Goal: Task Accomplishment & Management: Use online tool/utility

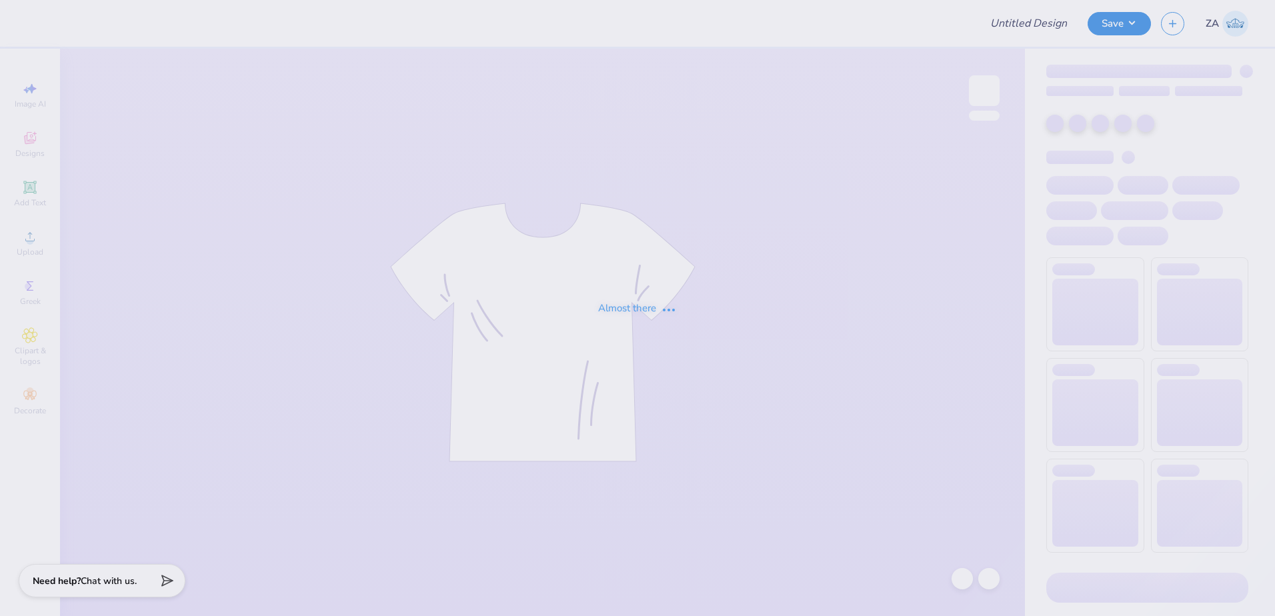
type input "KKG Football [PERSON_NAME]"
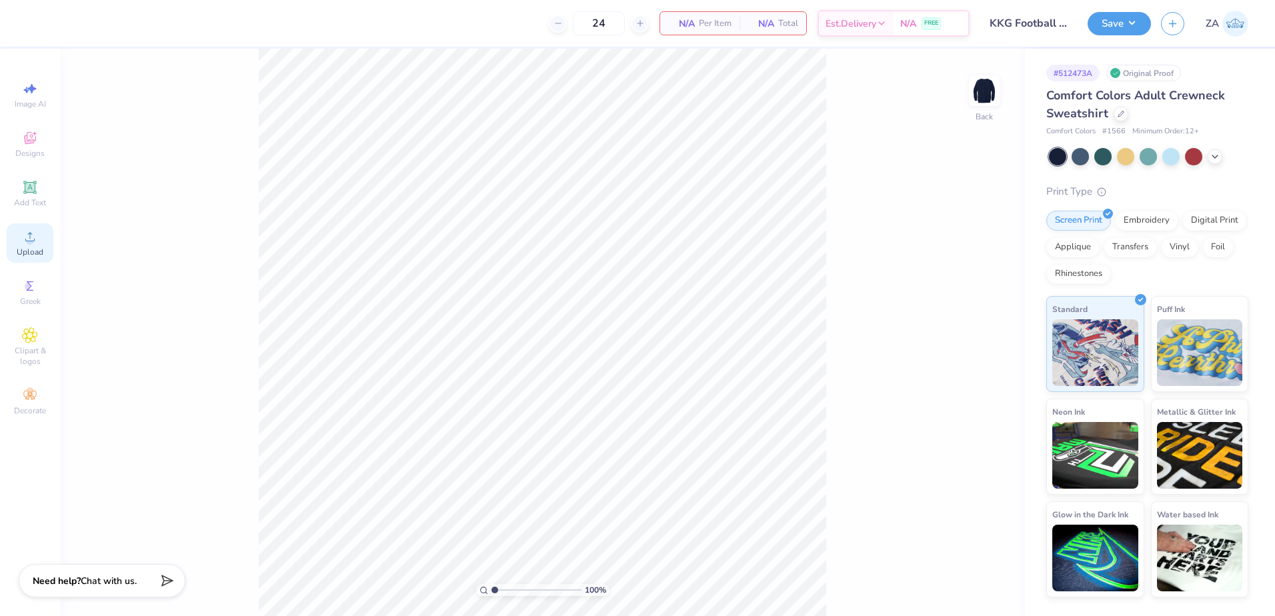
click at [26, 240] on icon at bounding box center [29, 236] width 9 height 9
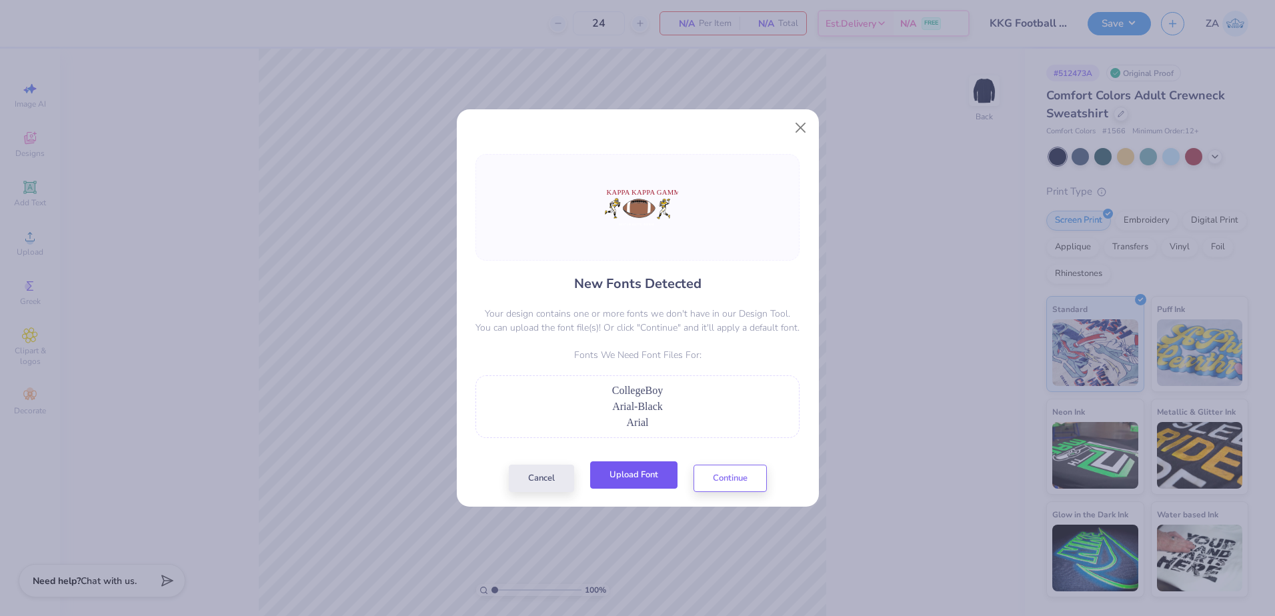
click at [636, 473] on button "Upload Font" at bounding box center [633, 475] width 87 height 27
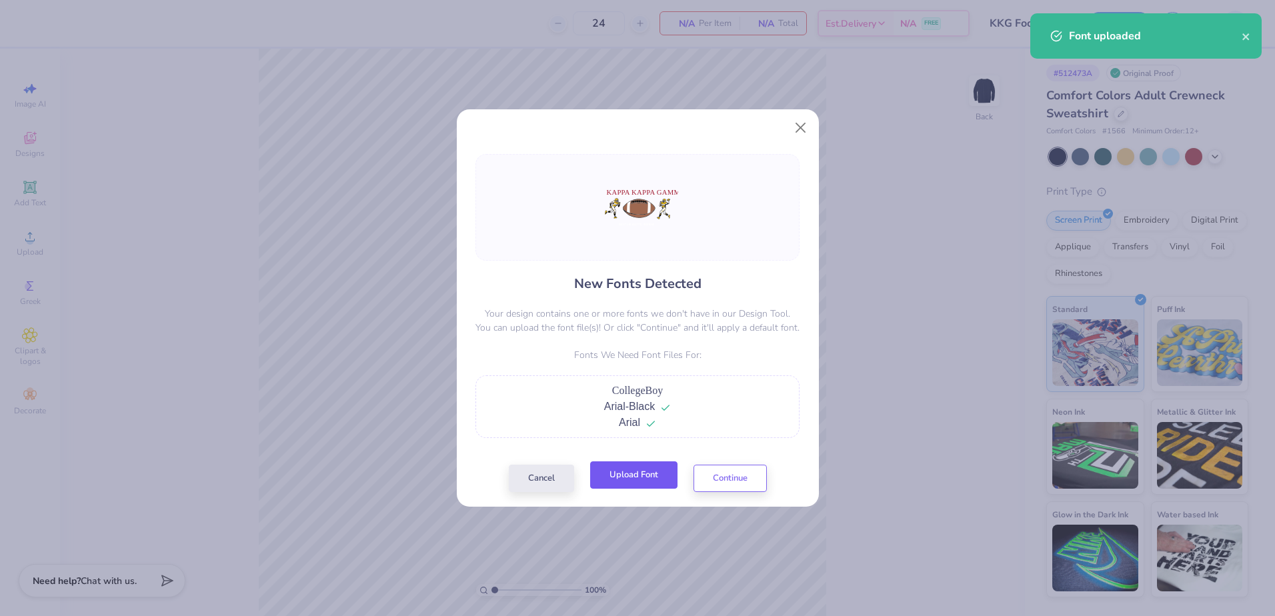
click at [644, 482] on button "Upload Font" at bounding box center [633, 475] width 87 height 27
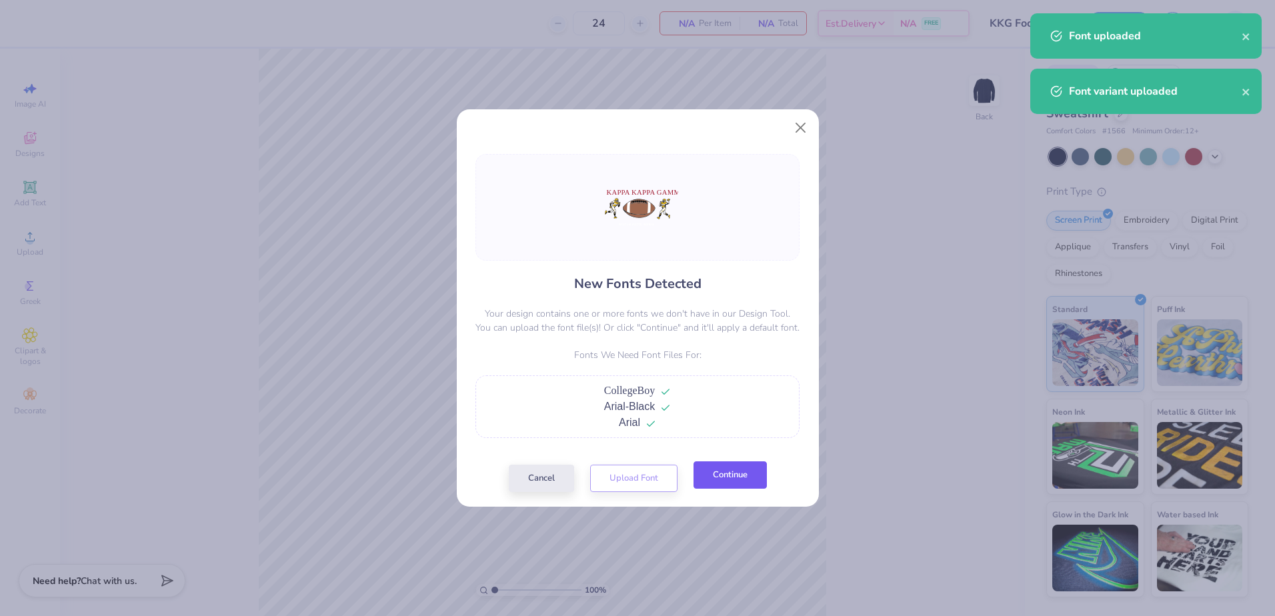
click at [724, 479] on button "Continue" at bounding box center [730, 475] width 73 height 27
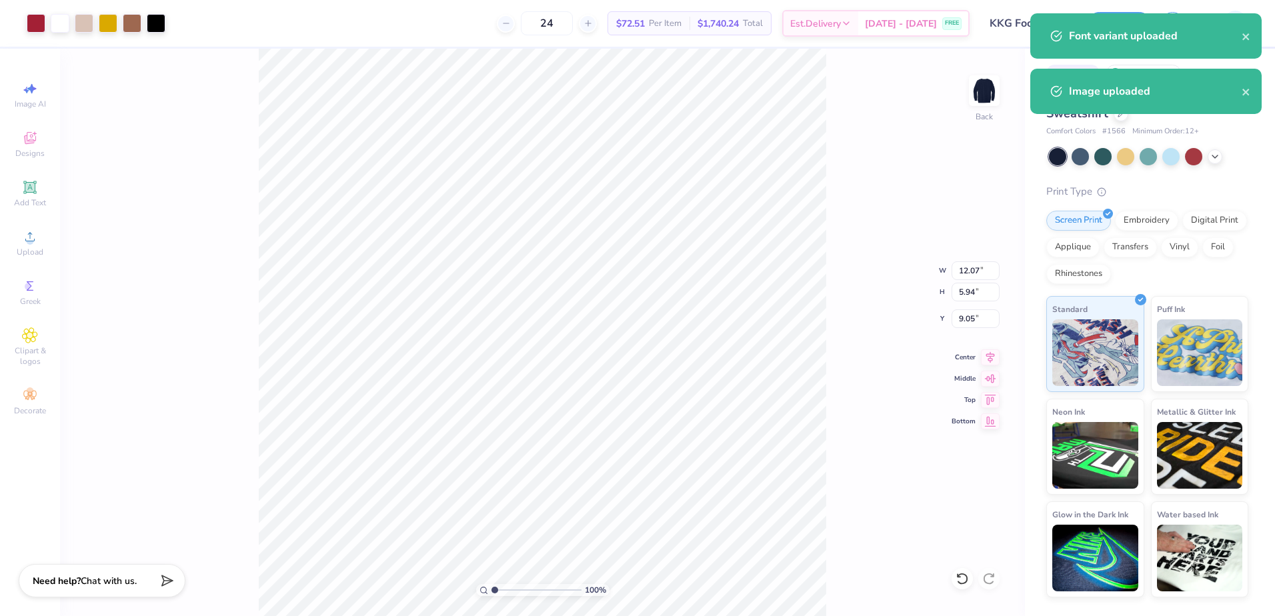
type input "12.07"
type input "5.94"
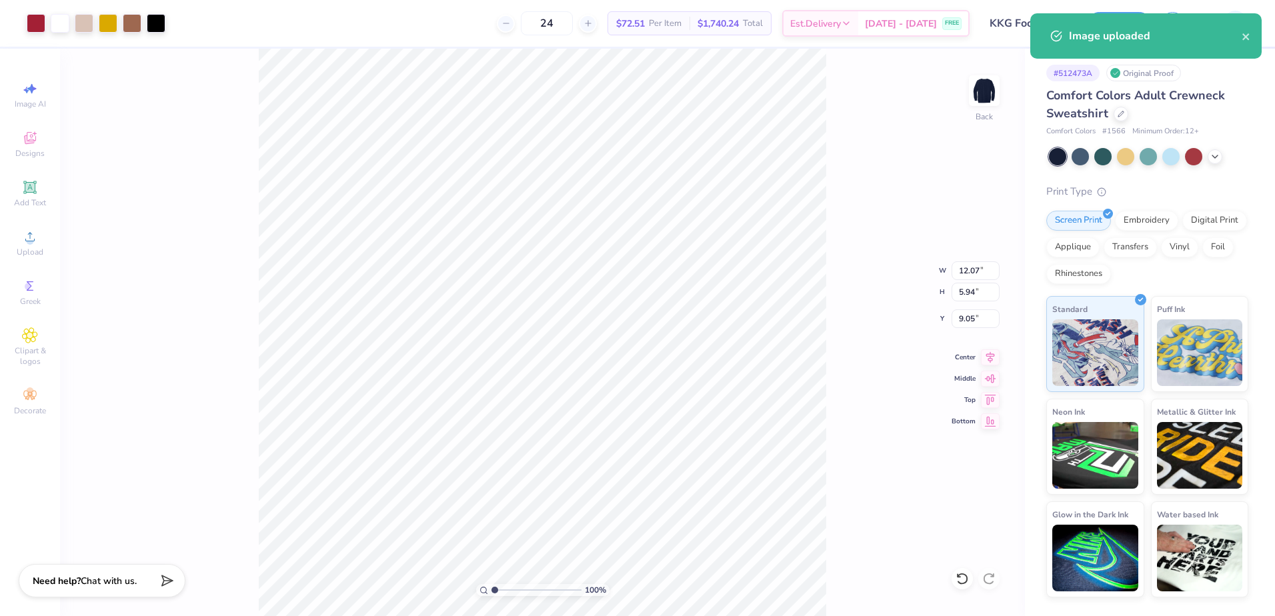
type input "3.75"
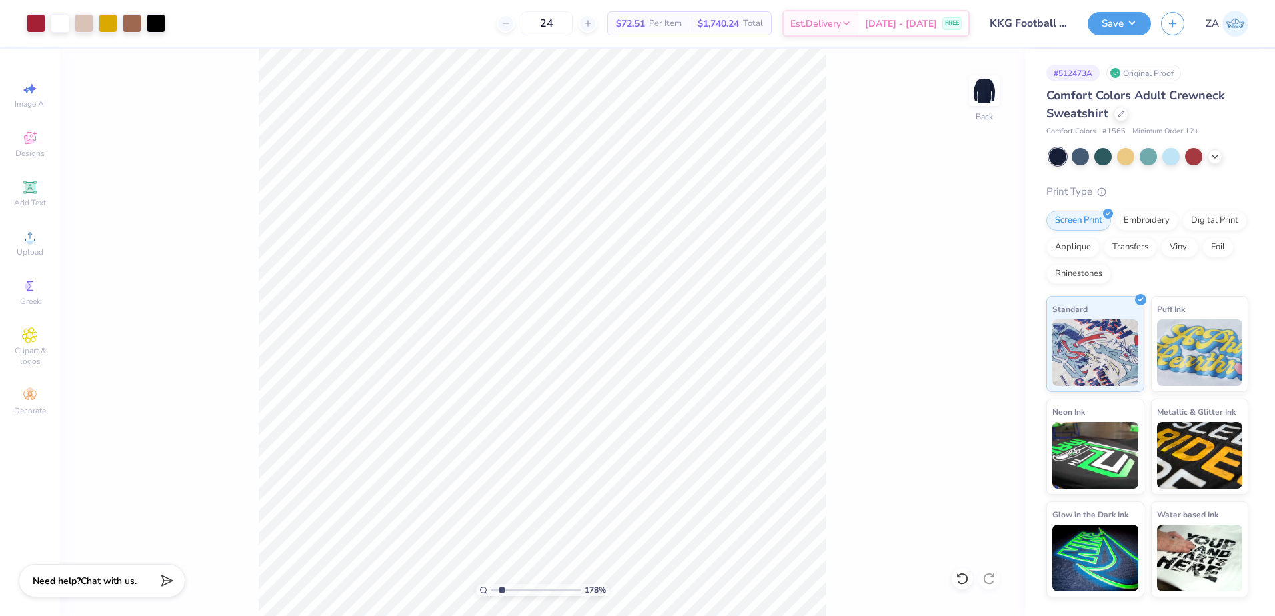
drag, startPoint x: 495, startPoint y: 586, endPoint x: 502, endPoint y: 586, distance: 7.3
type input "1.86"
click at [502, 586] on input "range" at bounding box center [537, 590] width 90 height 12
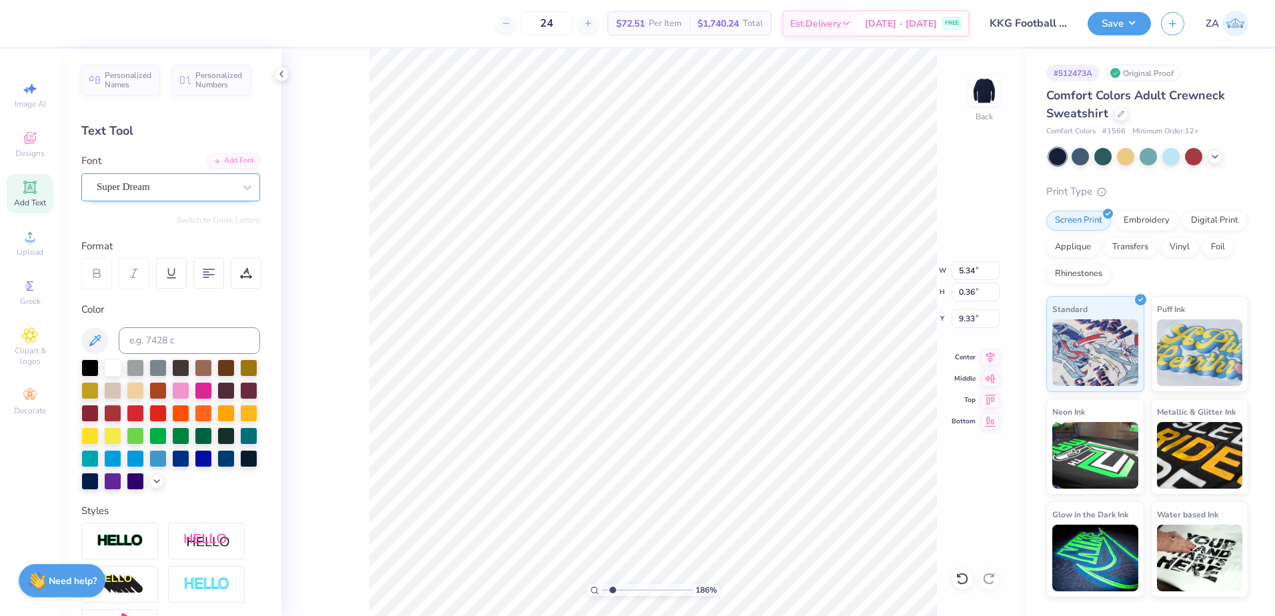
click at [195, 179] on div "Super Dream" at bounding box center [165, 187] width 140 height 21
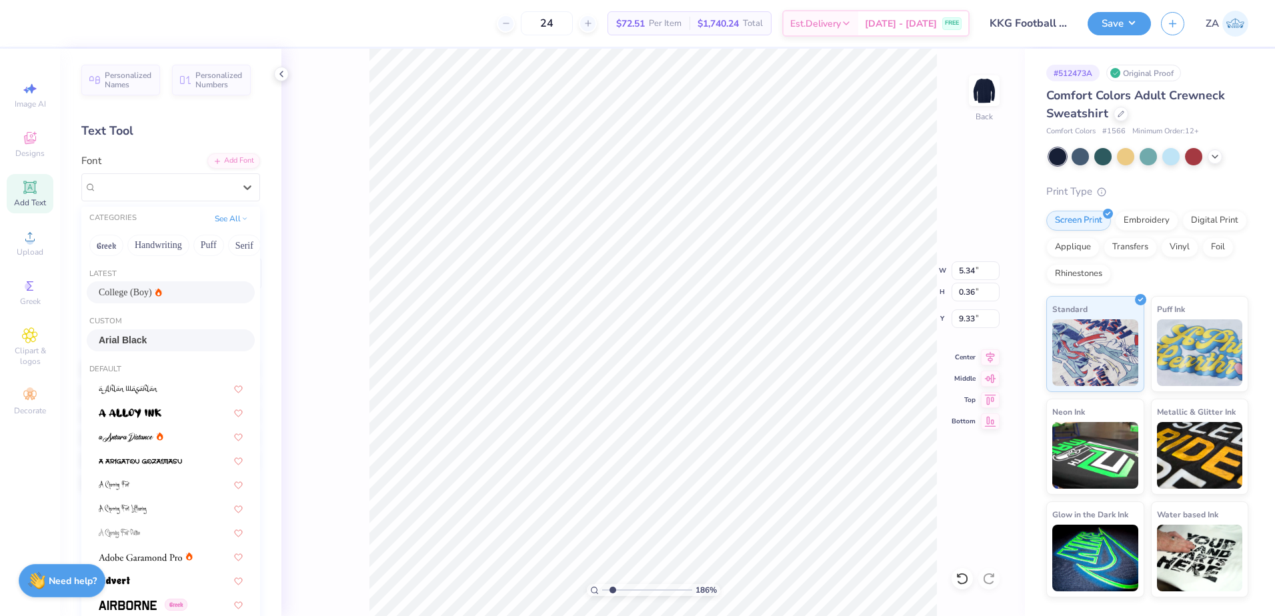
click at [180, 338] on div "Arial Black" at bounding box center [171, 341] width 144 height 14
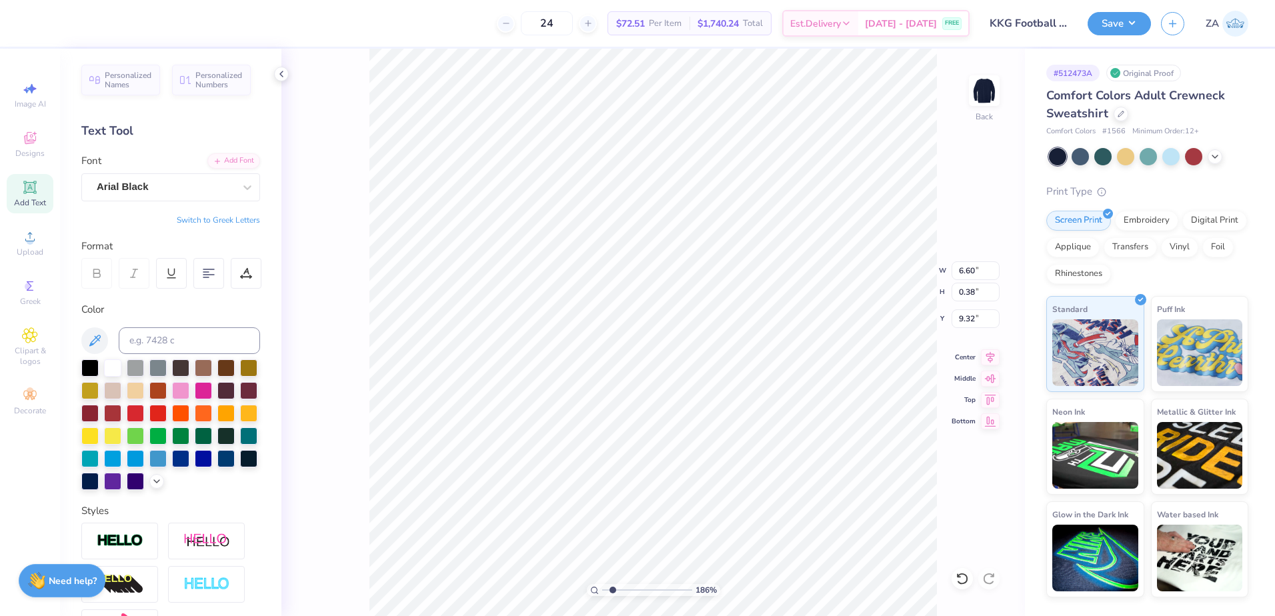
type input "6.60"
type input "0.38"
type input "9.32"
type input "7.01"
type input "0.41"
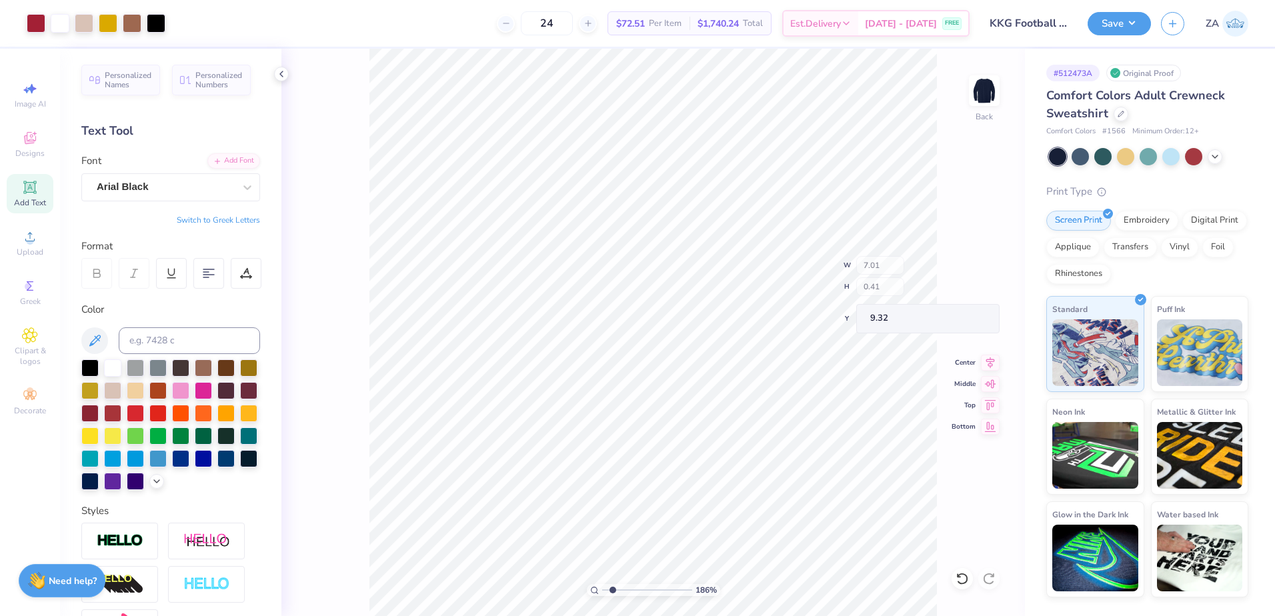
type input "9.06"
click at [181, 179] on div at bounding box center [165, 187] width 137 height 18
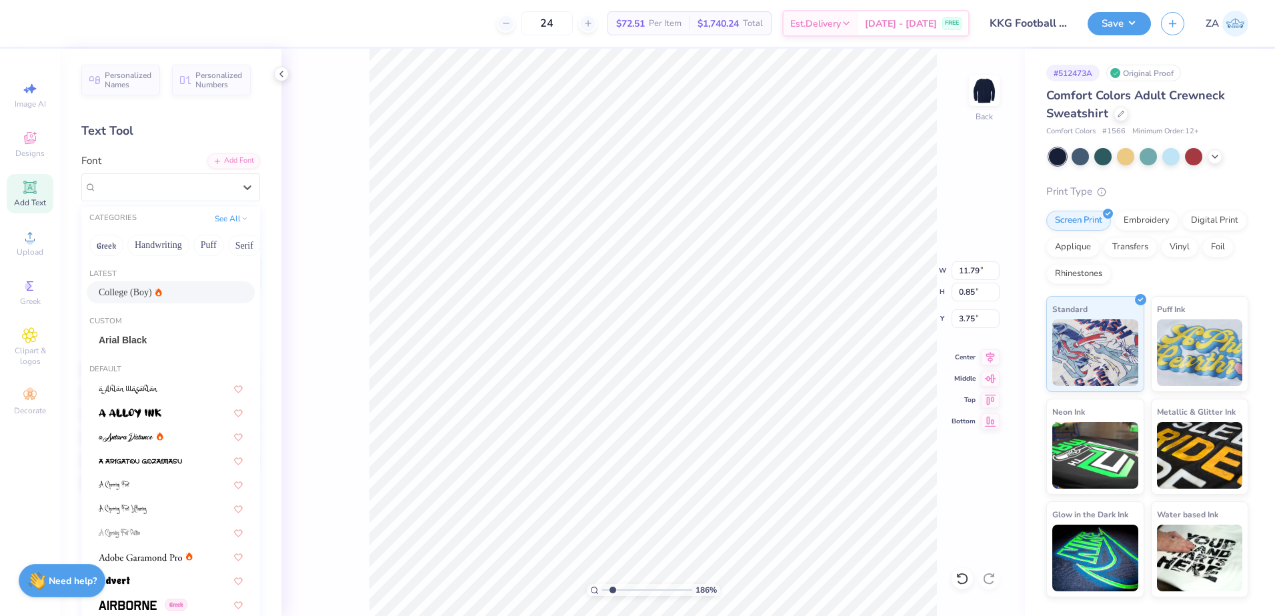
click at [159, 292] on div "College (Boy)" at bounding box center [171, 292] width 144 height 14
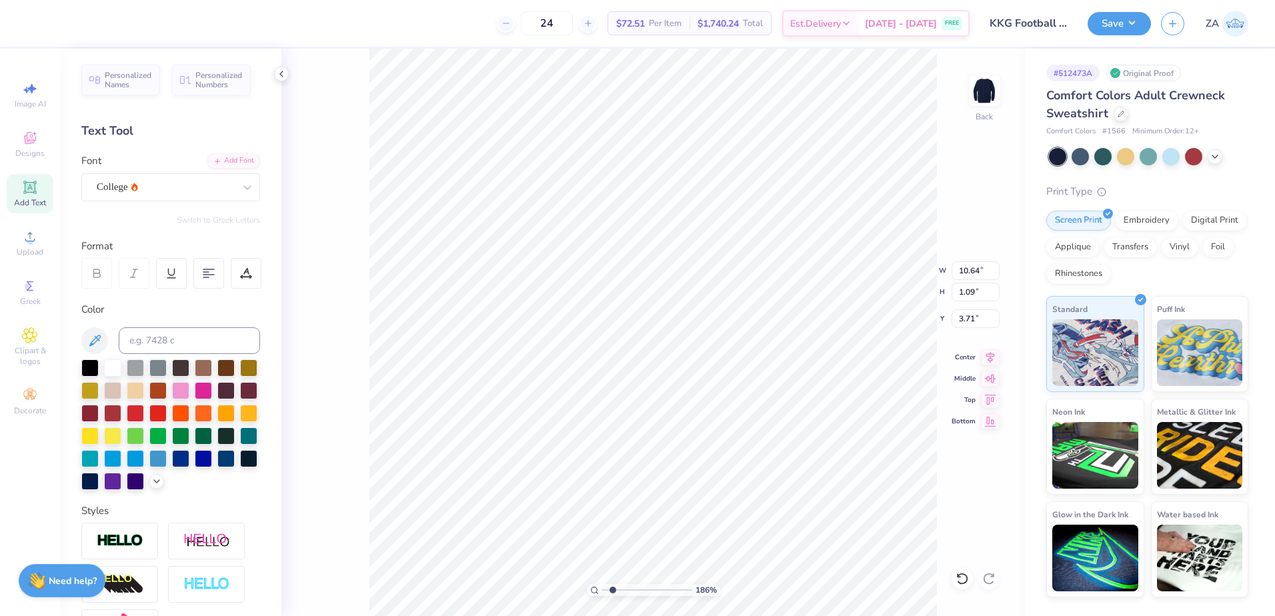
type input "10.64"
type input "1.09"
type input "3.63"
type input "10.80"
type input "1.11"
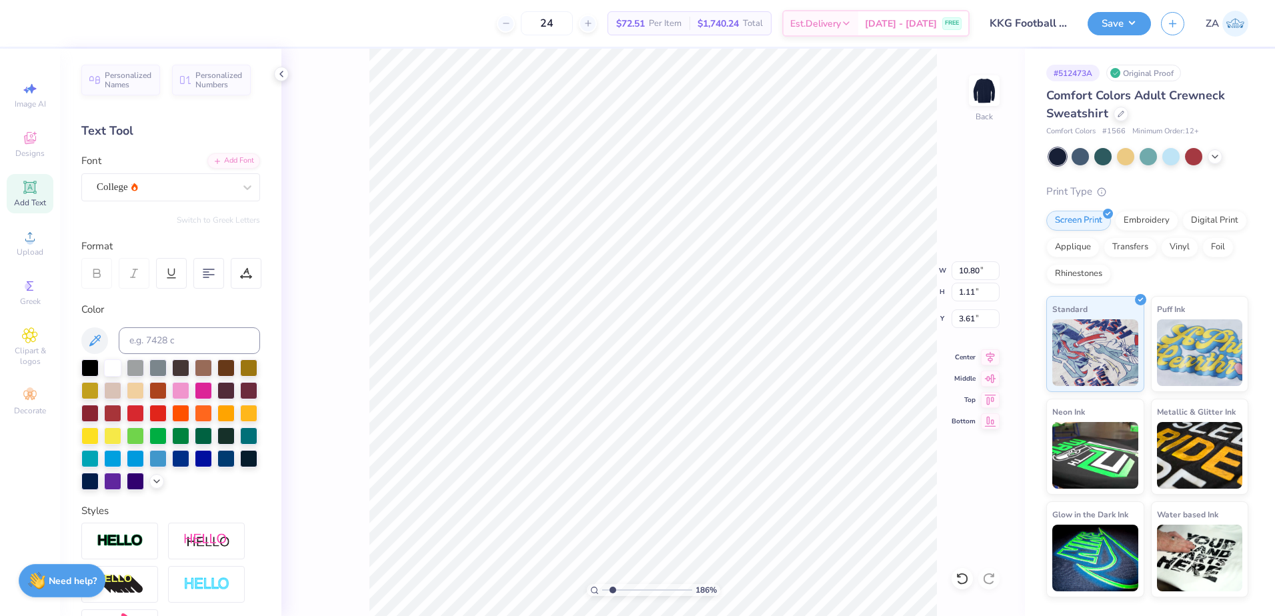
type input "3.57"
click at [246, 280] on div at bounding box center [246, 273] width 31 height 31
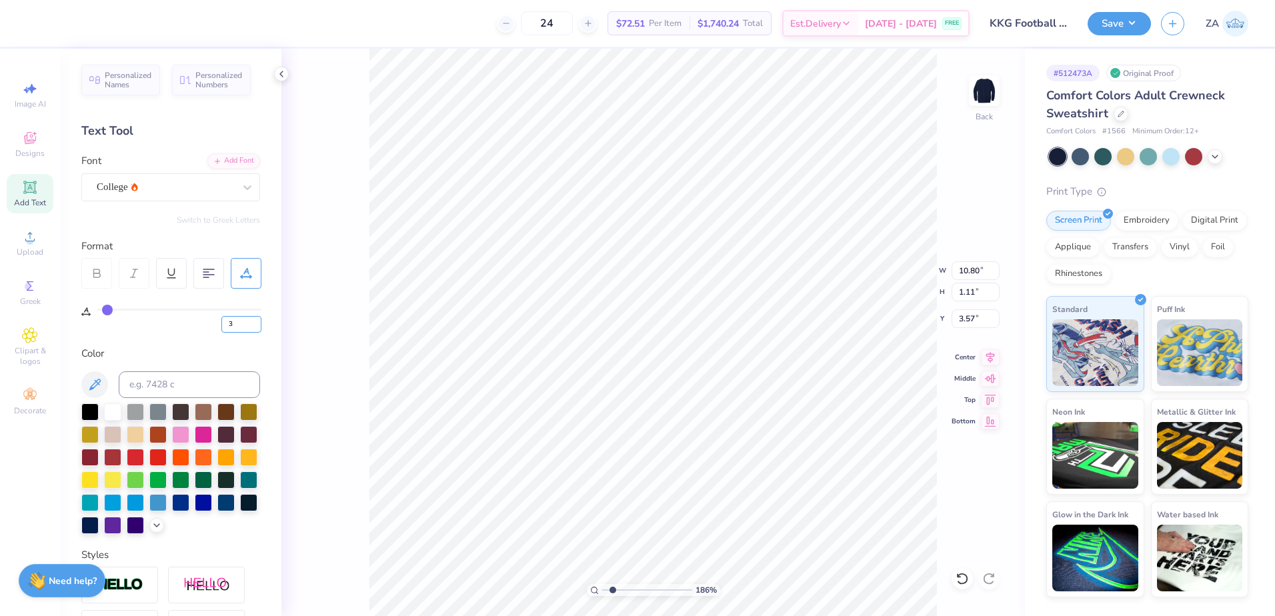
drag, startPoint x: 245, startPoint y: 326, endPoint x: 215, endPoint y: 326, distance: 30.0
click at [215, 326] on div "3" at bounding box center [179, 321] width 164 height 24
type input "5"
type input "11.28"
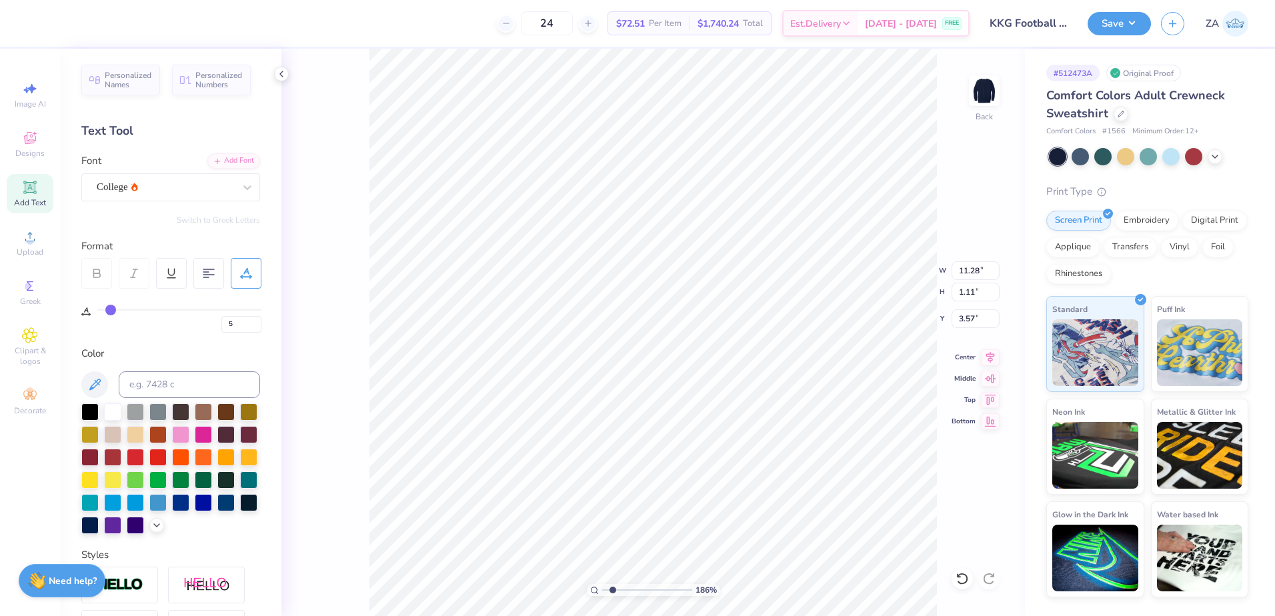
type input "3.53"
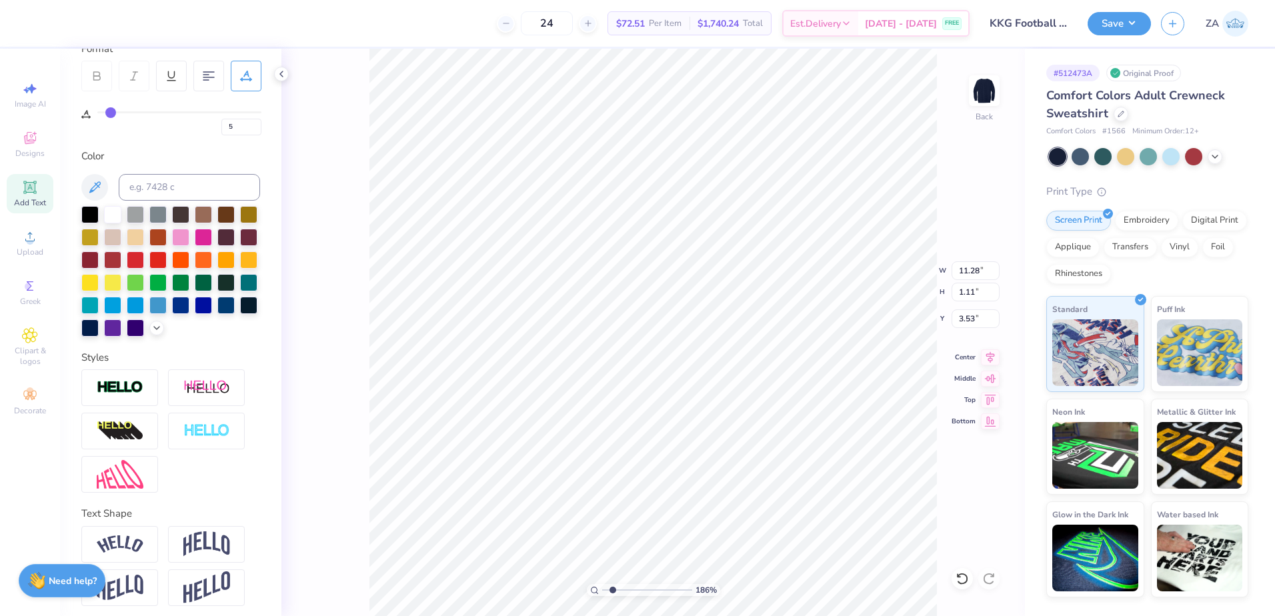
scroll to position [200, 0]
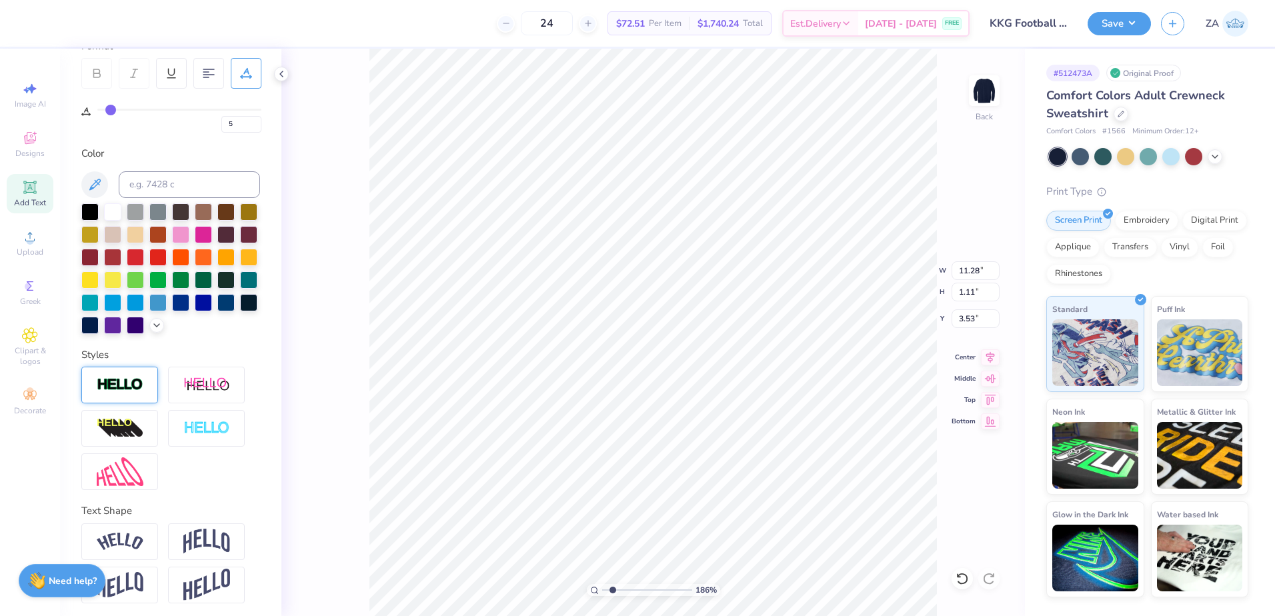
click at [120, 393] on img at bounding box center [120, 385] width 47 height 15
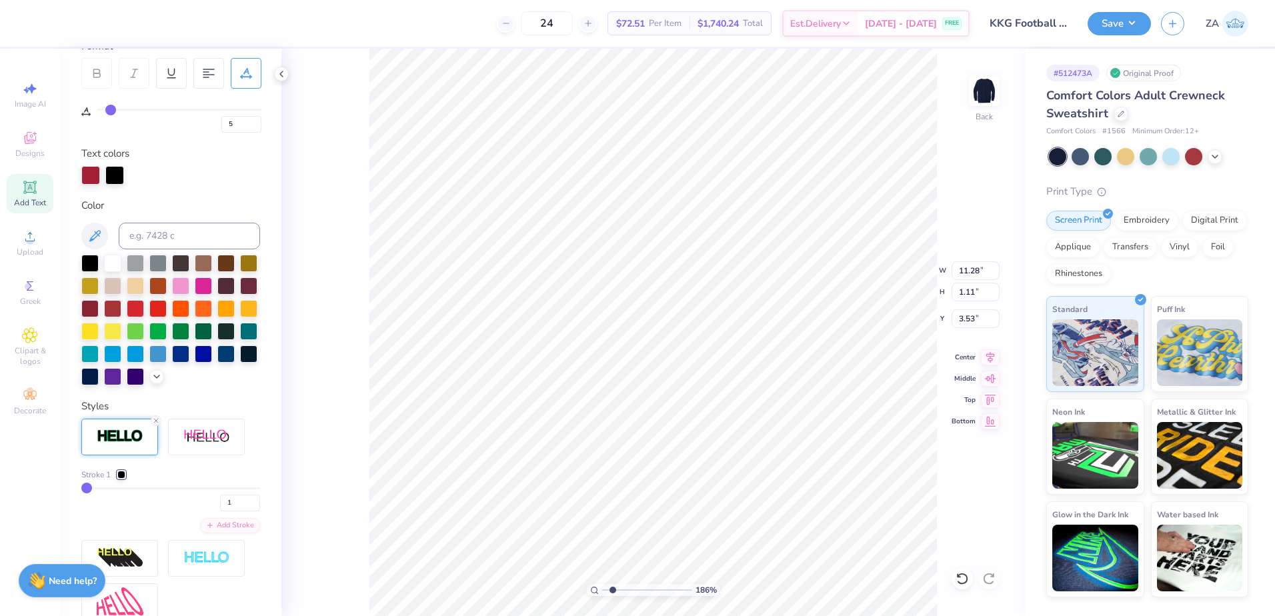
type input "11.29"
type input "1.12"
type input "3.52"
click at [111, 263] on div at bounding box center [112, 261] width 17 height 17
click at [119, 479] on div at bounding box center [121, 475] width 8 height 8
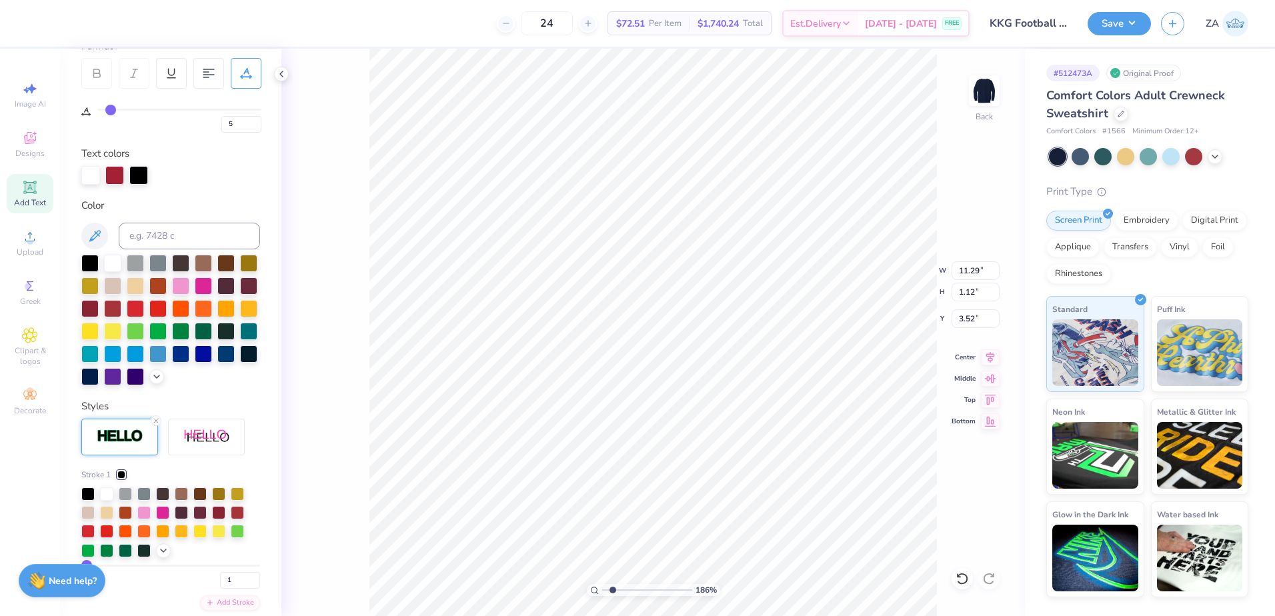
click at [106, 501] on div at bounding box center [106, 494] width 13 height 13
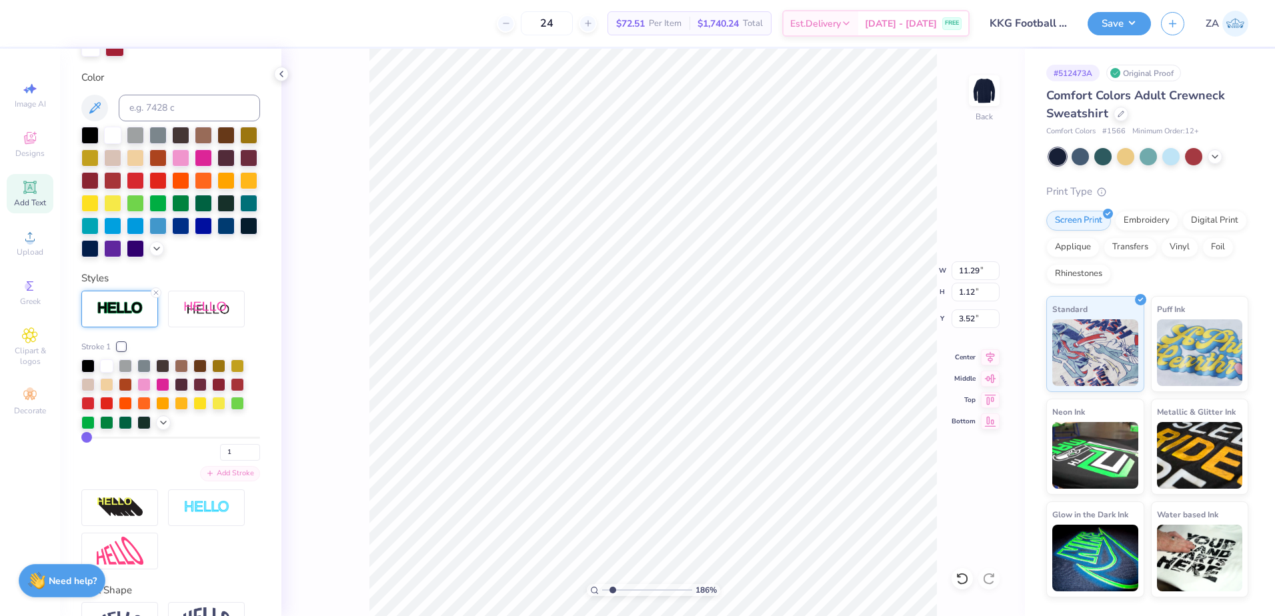
scroll to position [334, 0]
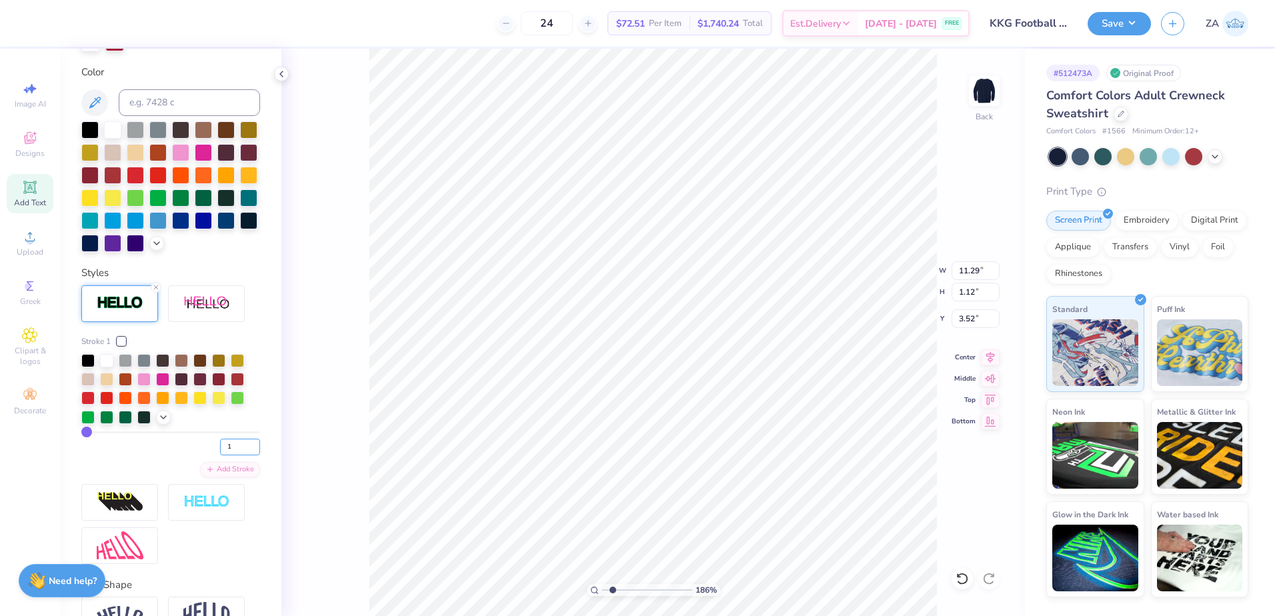
drag, startPoint x: 229, startPoint y: 470, endPoint x: 191, endPoint y: 469, distance: 37.4
click at [191, 456] on div "1" at bounding box center [170, 444] width 179 height 24
type input "10"
type input "11.41"
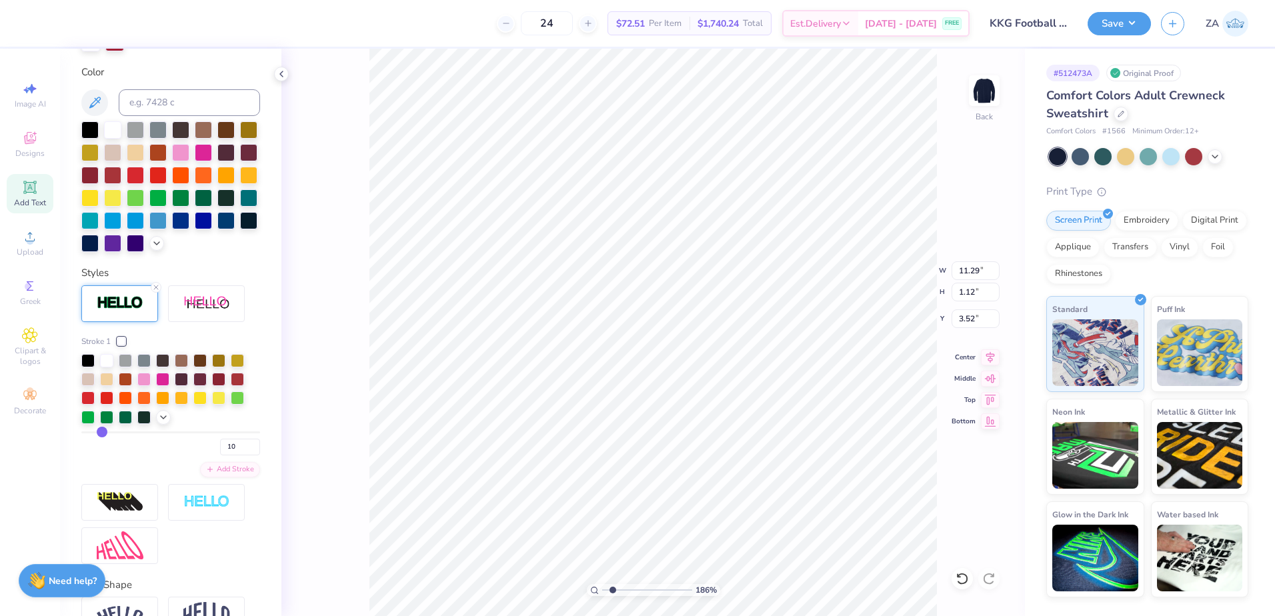
type input "1.25"
type input "3.46"
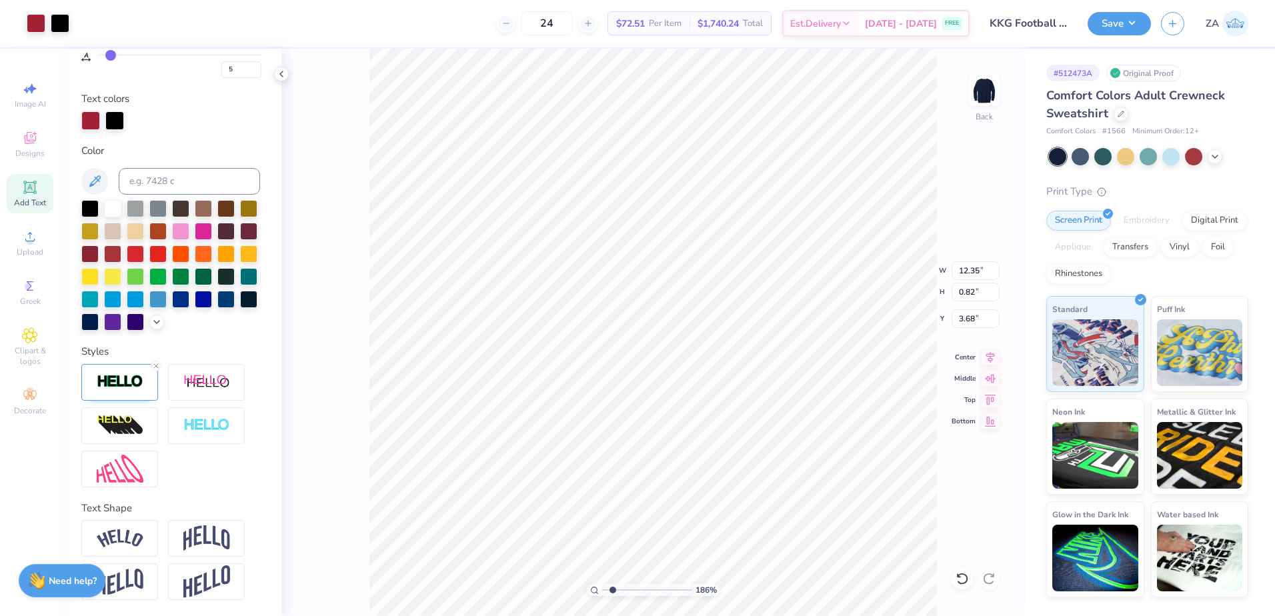
type input "12.37"
type input "0.83"
type input "3.67"
type input "12.35"
type input "0.82"
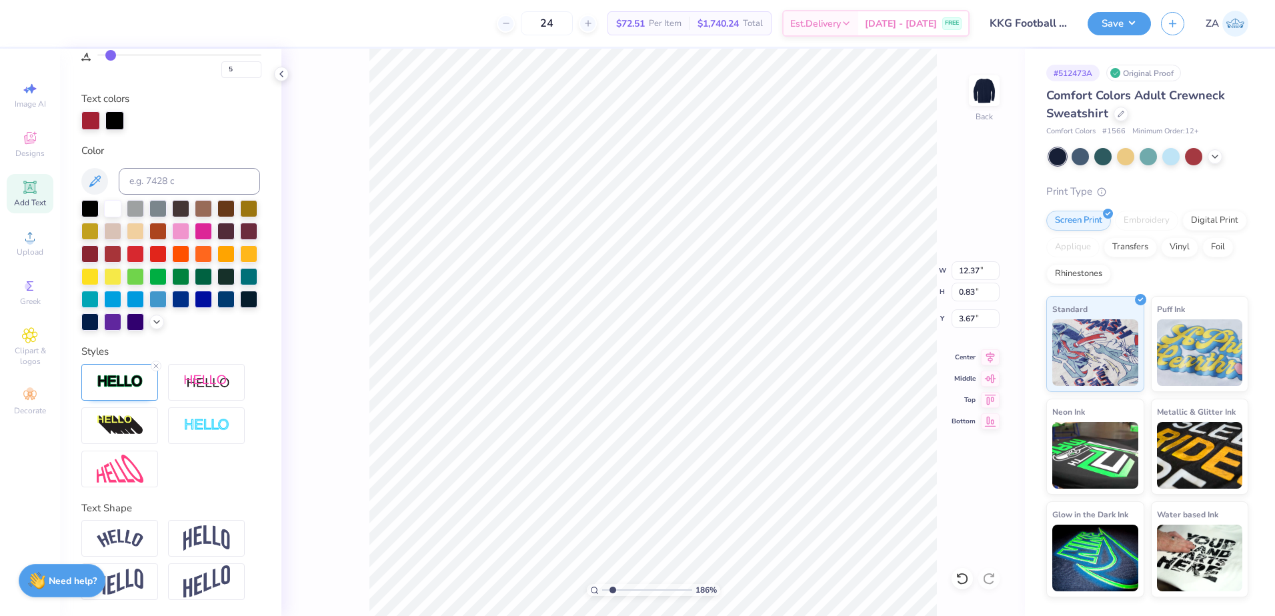
type input "3.68"
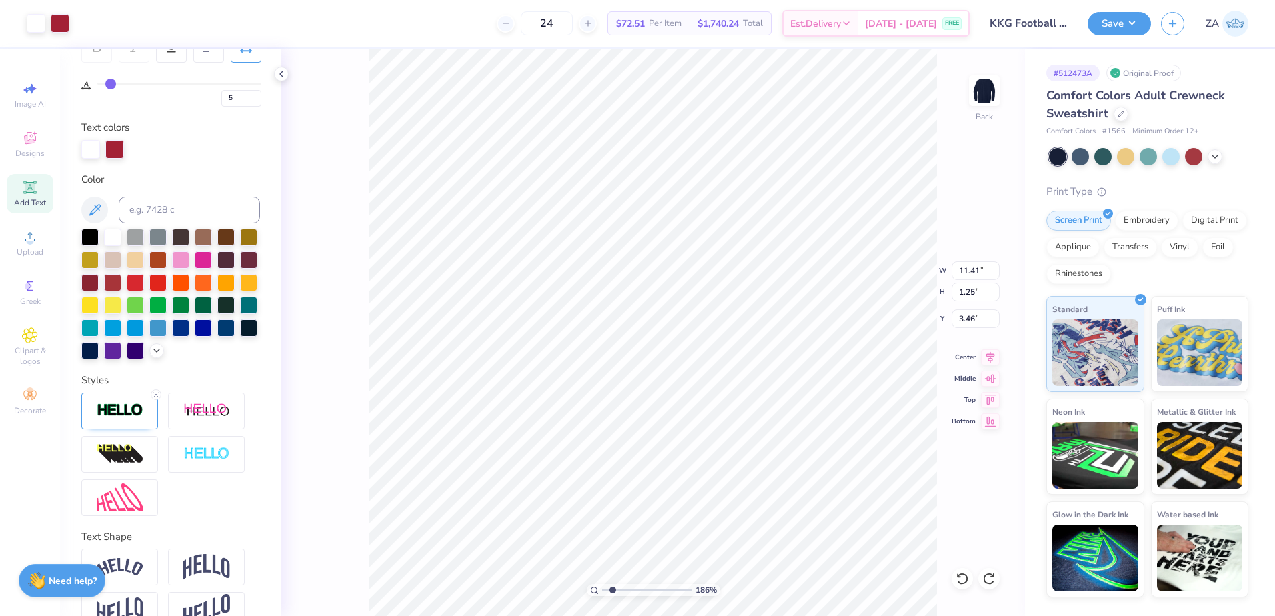
scroll to position [277, 0]
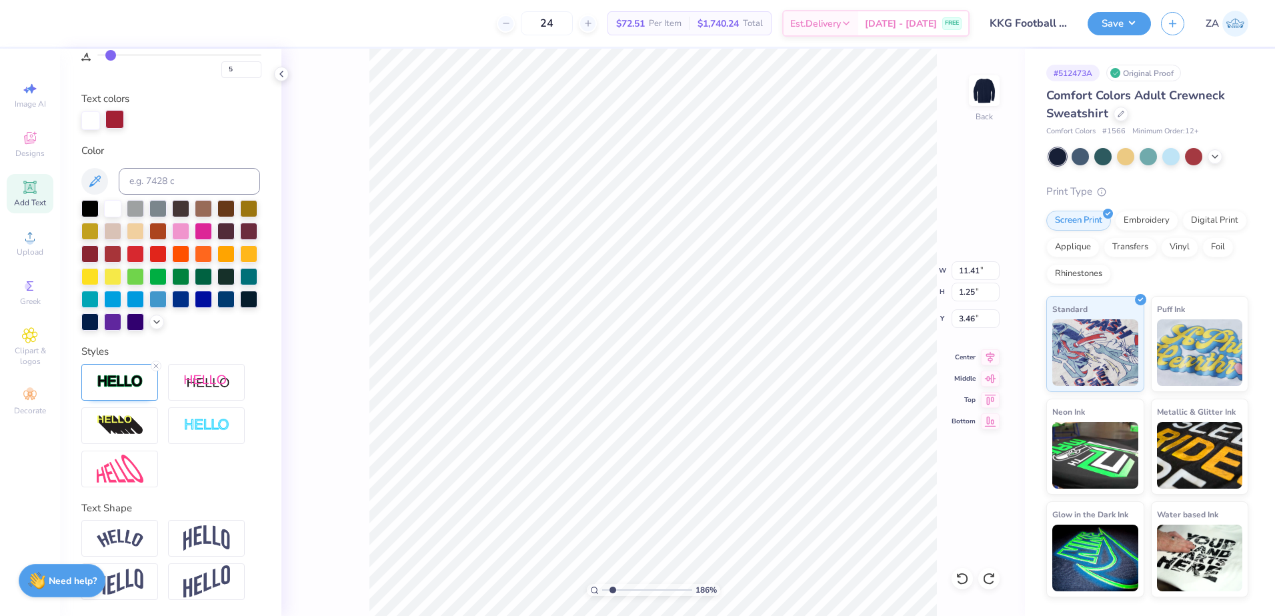
click at [111, 110] on div at bounding box center [114, 119] width 19 height 19
click at [99, 110] on div at bounding box center [90, 119] width 19 height 19
click at [138, 381] on img at bounding box center [120, 381] width 47 height 15
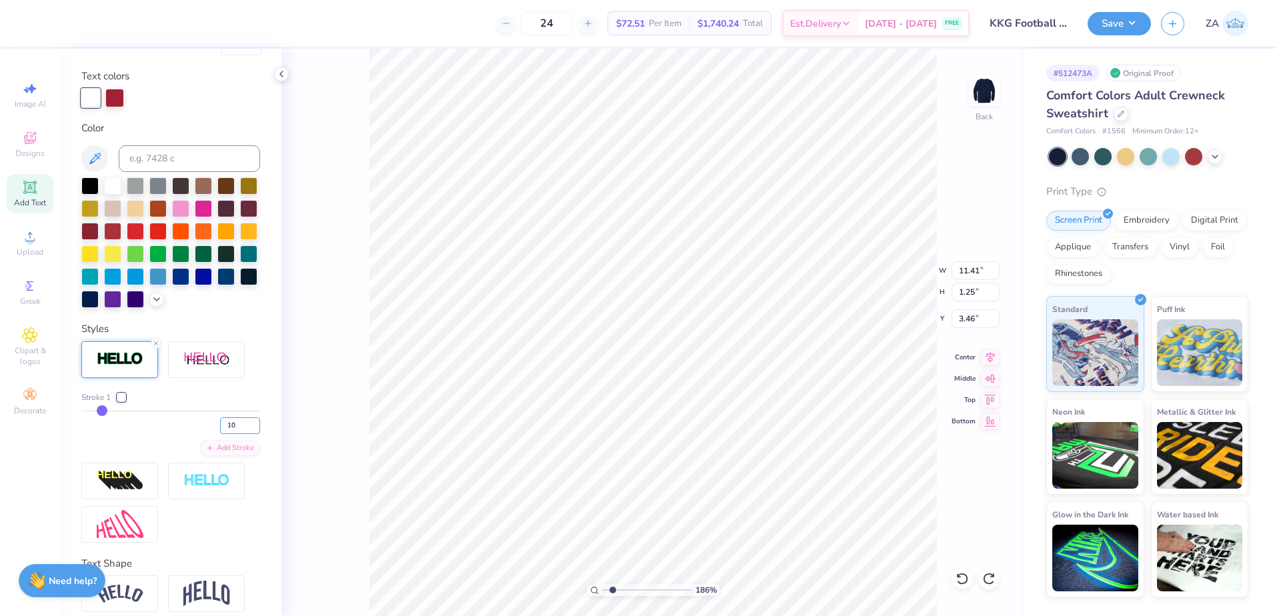
drag, startPoint x: 233, startPoint y: 448, endPoint x: 201, endPoint y: 446, distance: 31.4
click at [201, 434] on div "10" at bounding box center [170, 422] width 179 height 24
type input "5"
type input "11.34"
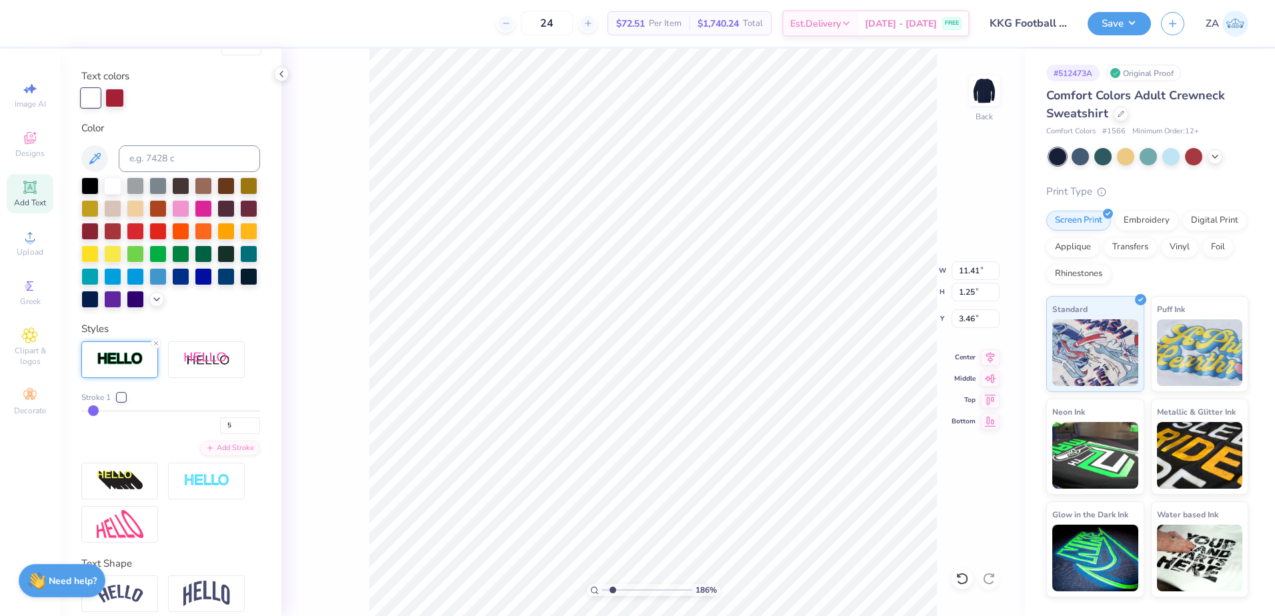
type input "1.18"
type input "3.50"
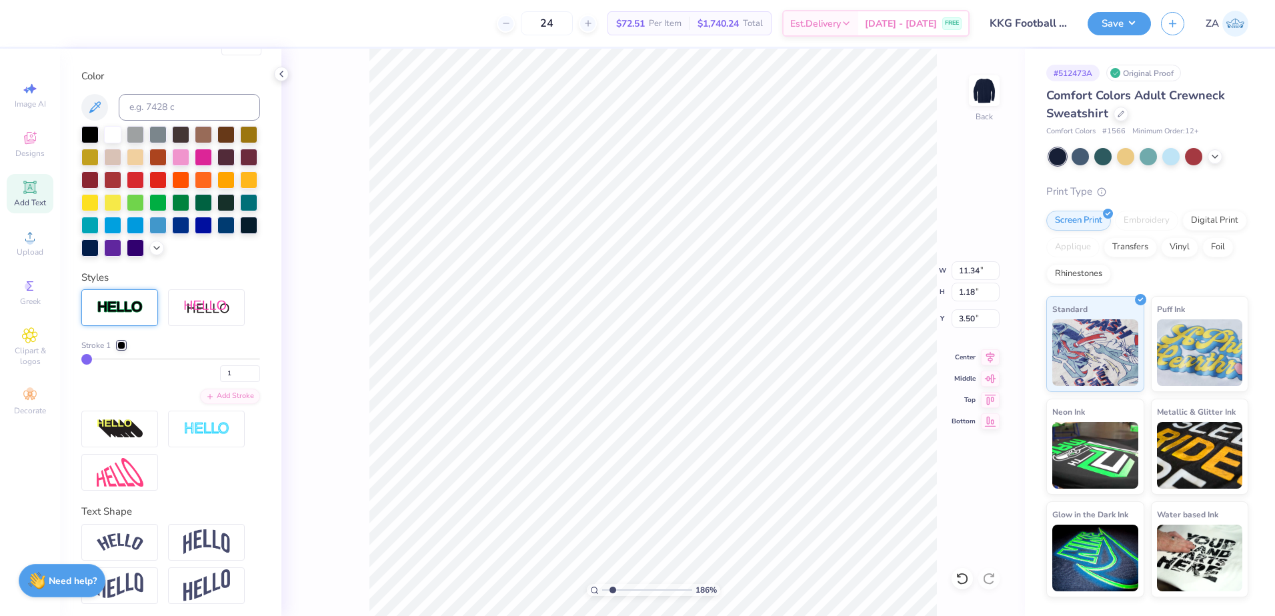
type input "12.35"
type input "0.82"
type input "3.68"
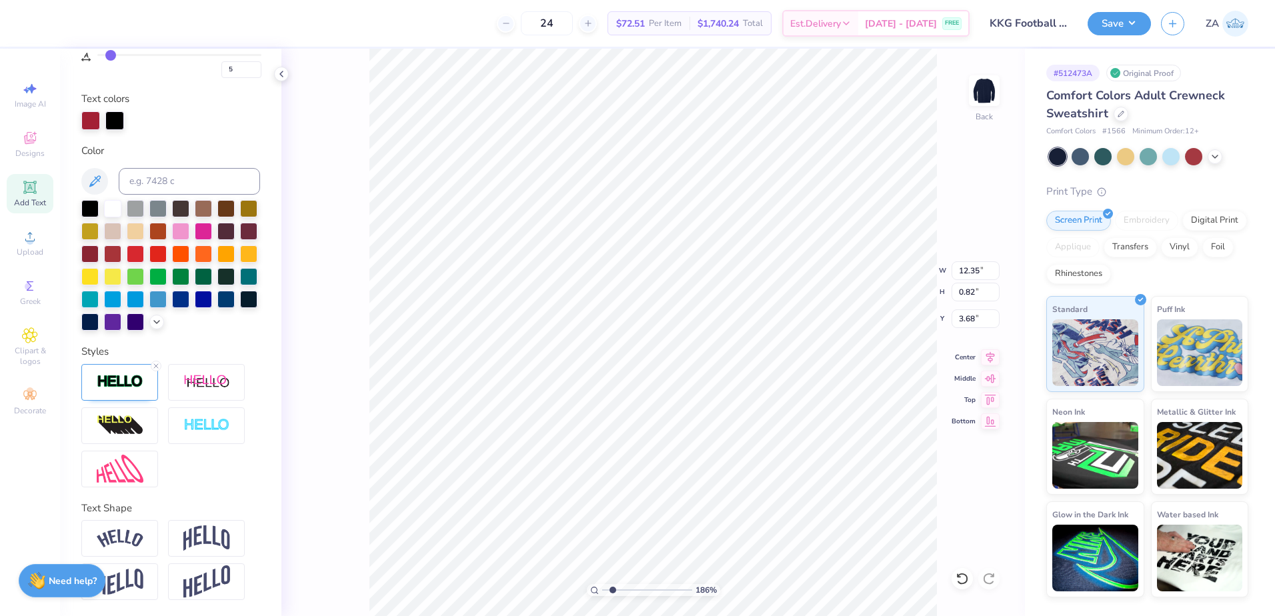
type input "12.37"
type input "0.83"
type input "3.67"
type input "12.35"
type input "0.82"
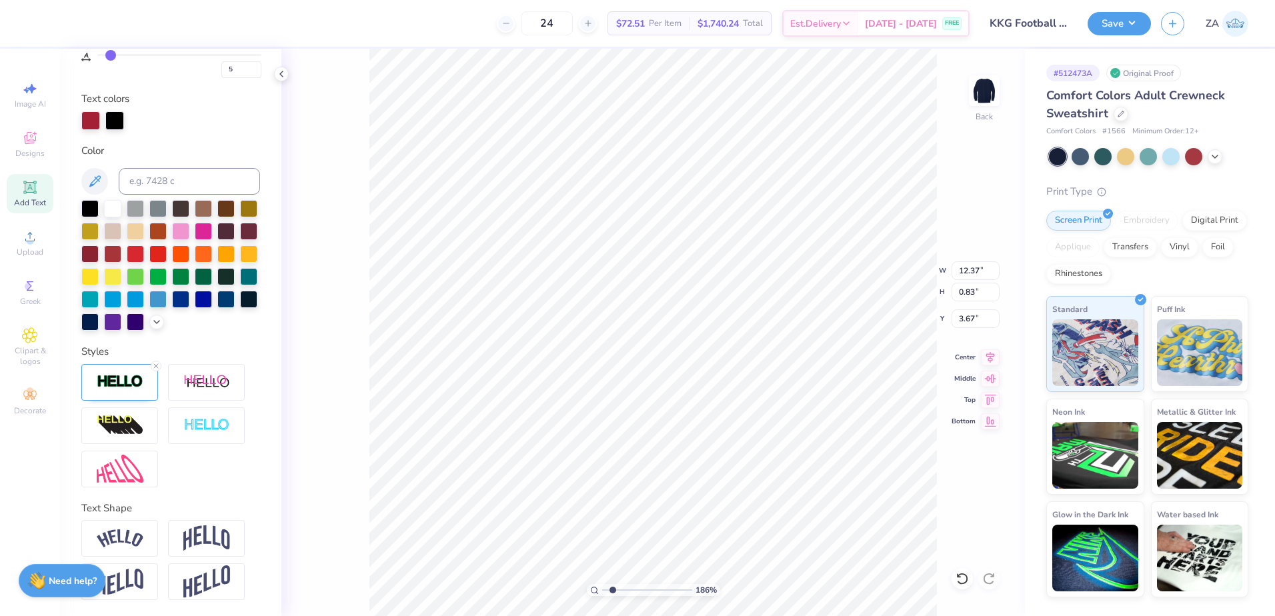
type input "3.68"
type input "3.62"
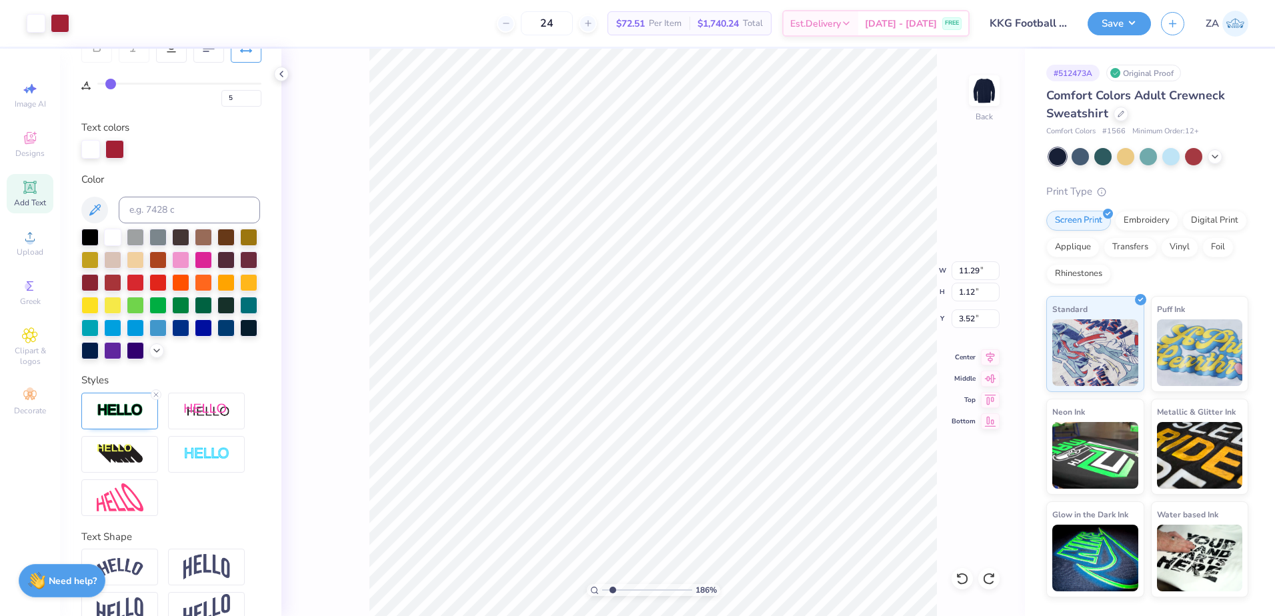
scroll to position [277, 0]
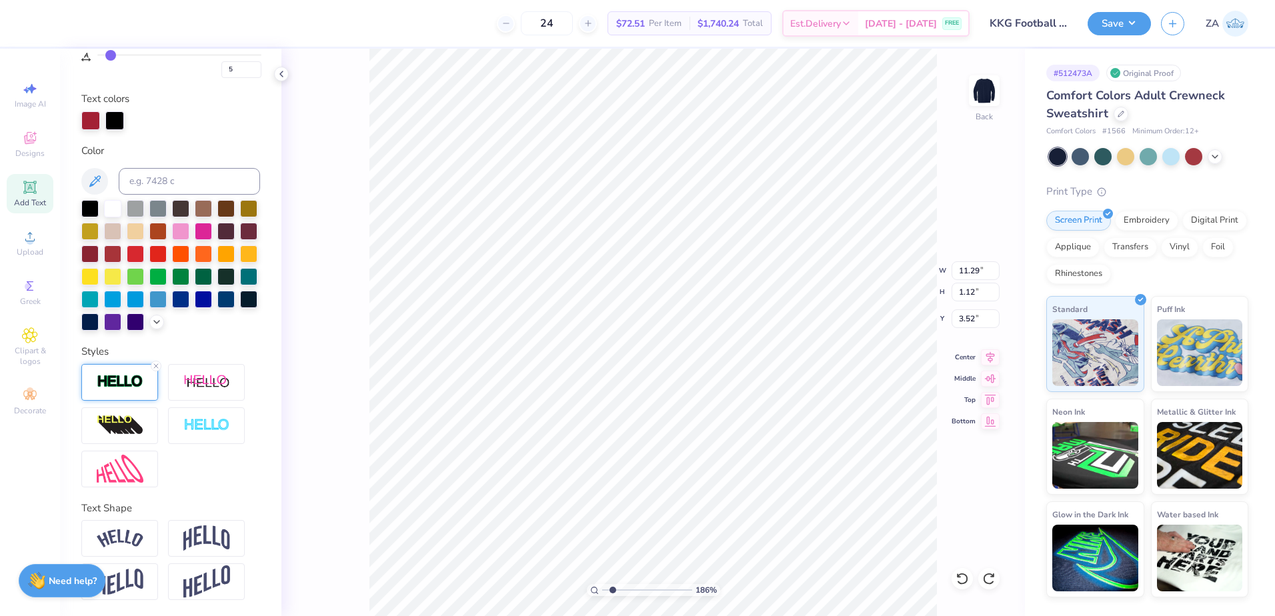
click at [113, 376] on img at bounding box center [120, 381] width 47 height 15
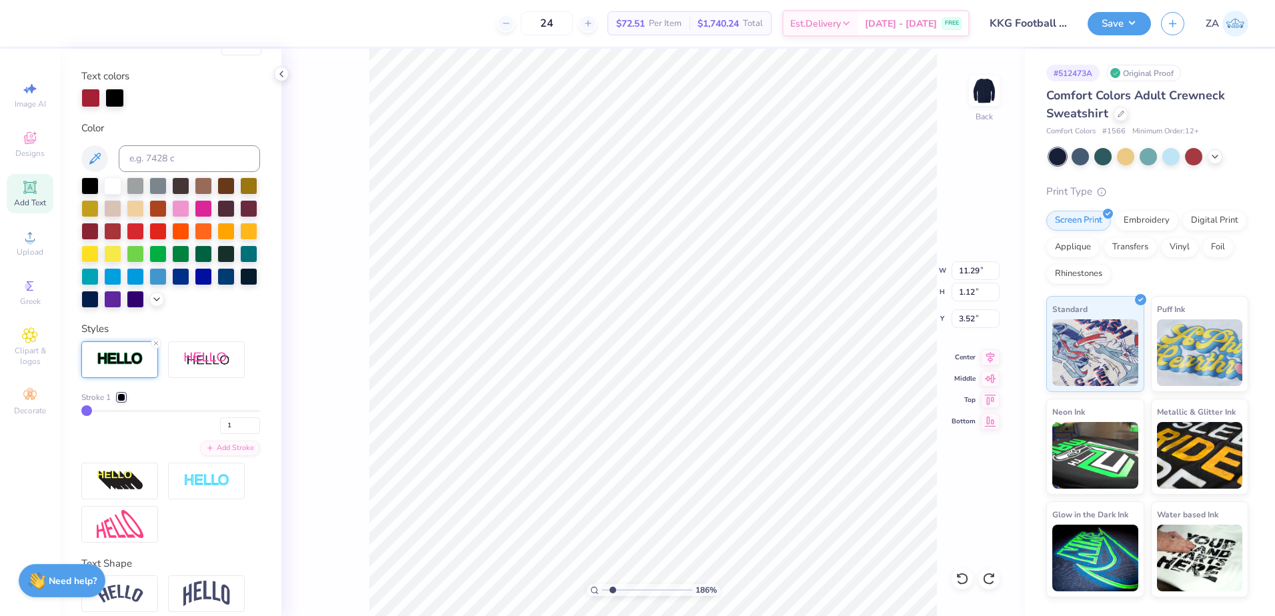
click at [122, 402] on div at bounding box center [121, 398] width 8 height 8
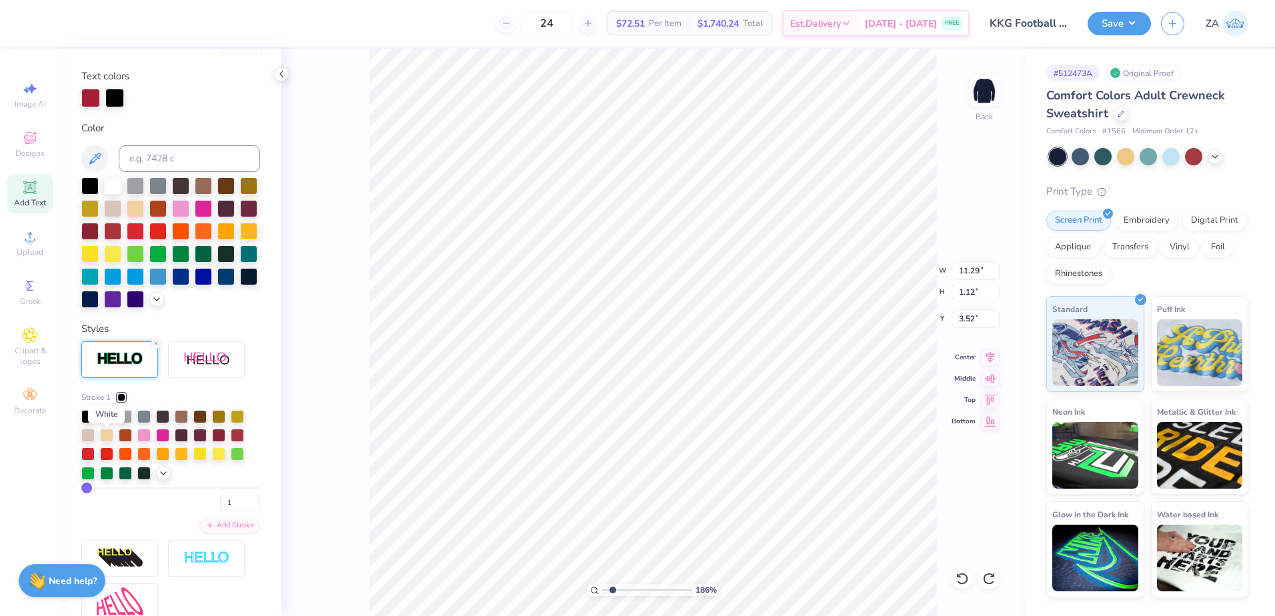
click at [106, 422] on div at bounding box center [106, 415] width 13 height 13
drag, startPoint x: 214, startPoint y: 521, endPoint x: 203, endPoint y: 520, distance: 11.4
click at [203, 512] on div "1" at bounding box center [170, 500] width 179 height 24
type input "5"
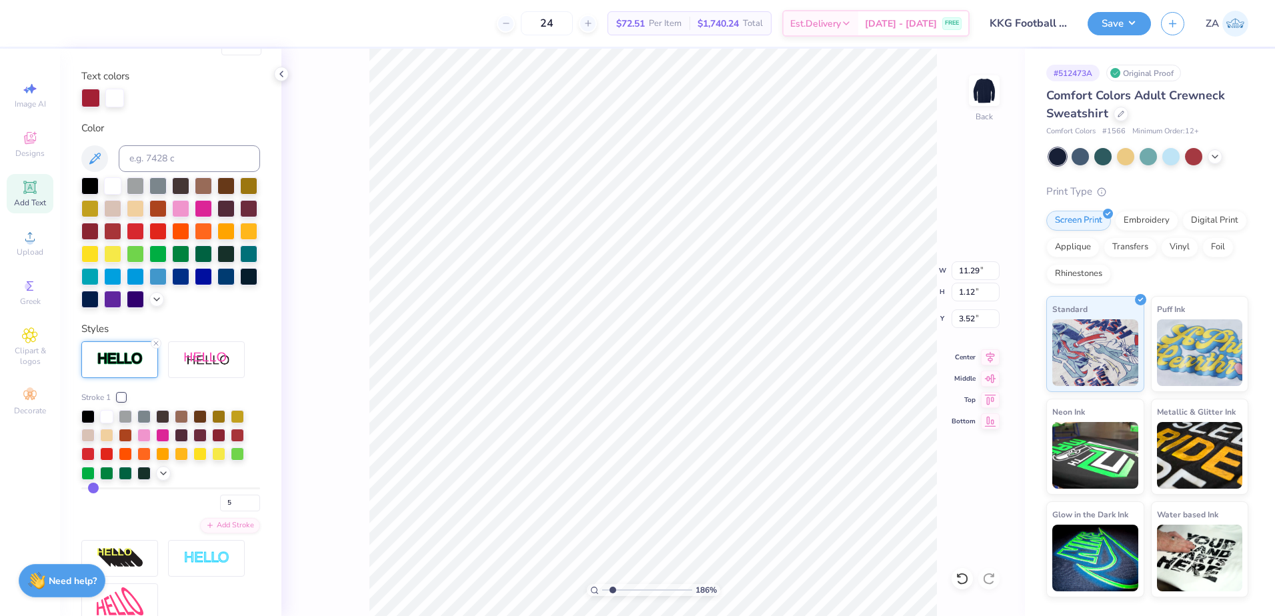
type input "11.34"
type input "1.18"
type input "3.50"
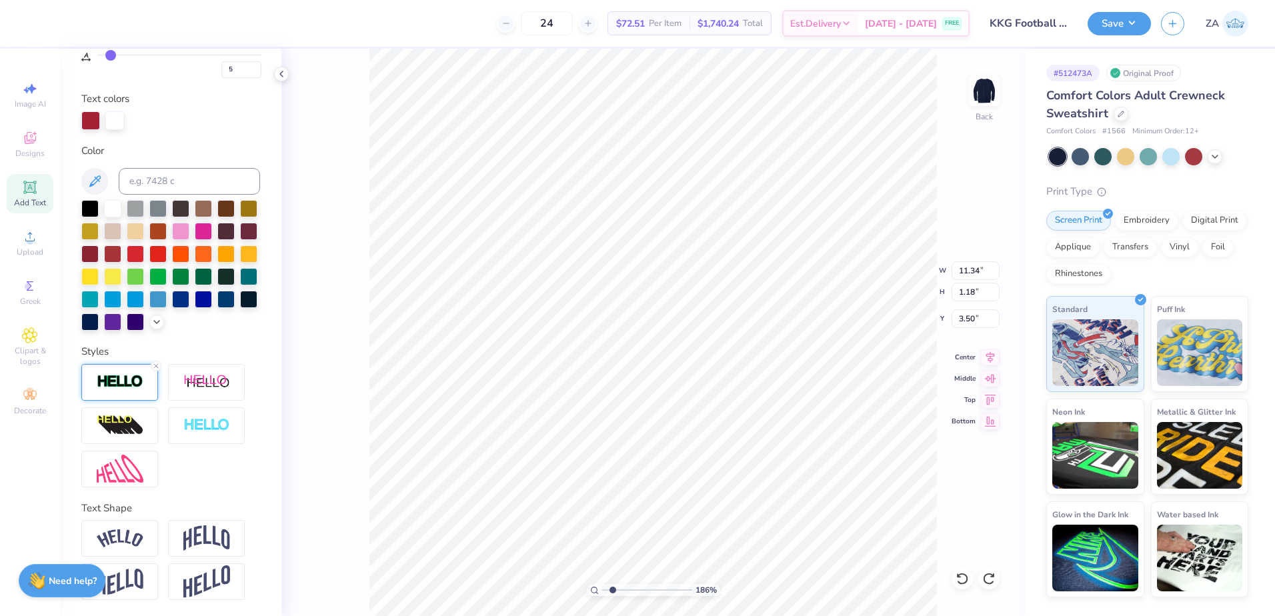
click at [113, 389] on img at bounding box center [120, 381] width 47 height 15
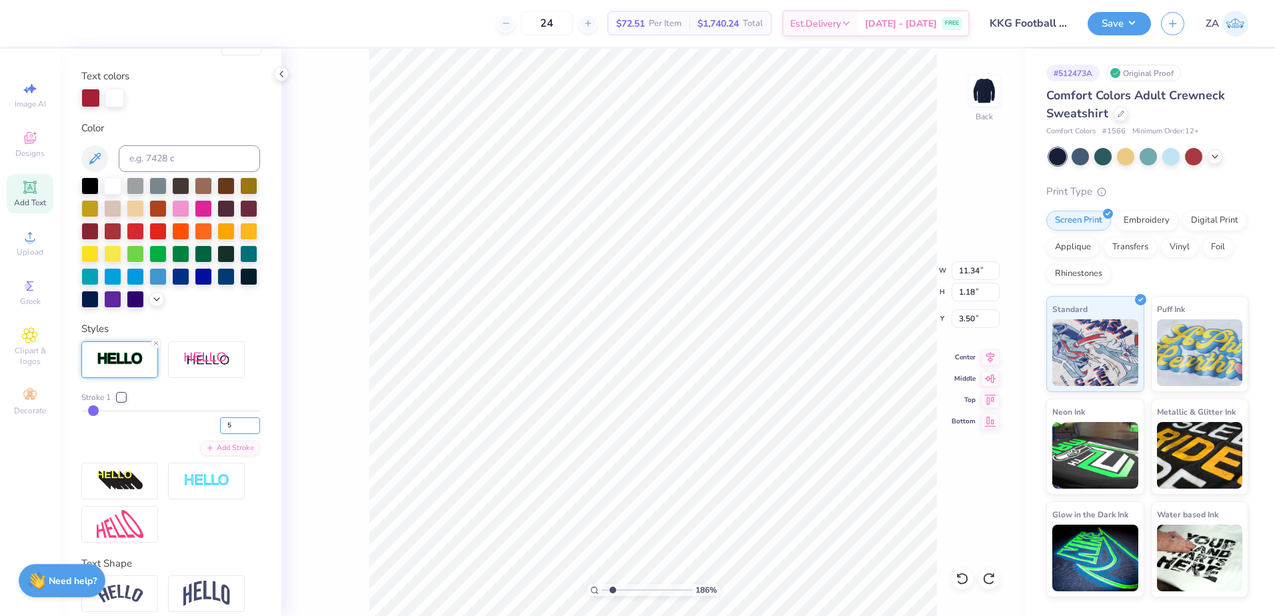
drag, startPoint x: 228, startPoint y: 453, endPoint x: 213, endPoint y: 454, distance: 14.7
click at [220, 434] on input "5" at bounding box center [240, 426] width 40 height 17
type input "3"
click at [164, 434] on div "3" at bounding box center [170, 422] width 179 height 24
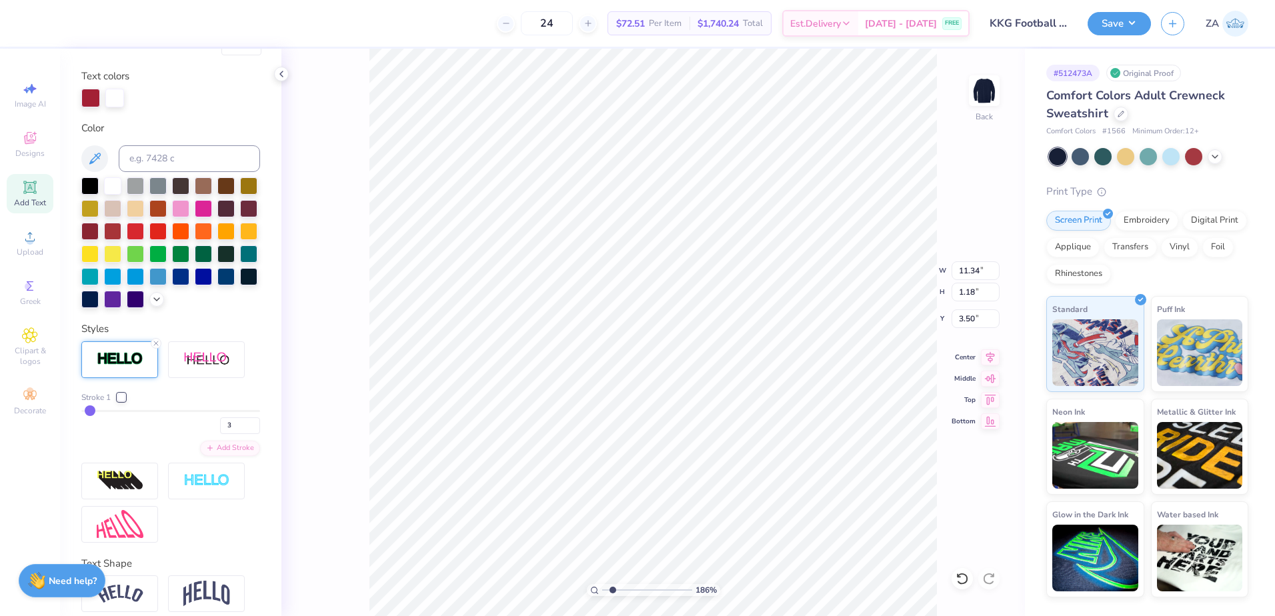
type input "11.32"
type input "1.15"
type input "3.51"
drag, startPoint x: 225, startPoint y: 452, endPoint x: 211, endPoint y: 451, distance: 14.0
click at [220, 434] on input "3" at bounding box center [240, 426] width 40 height 17
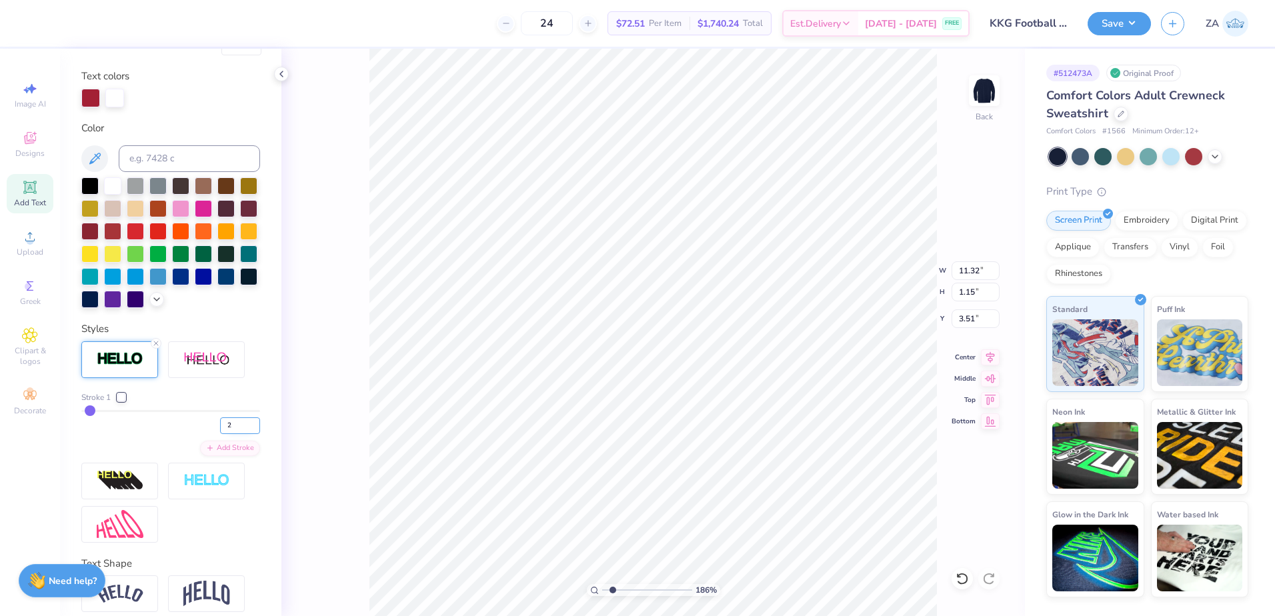
type input "2"
type input "11.30"
type input "1.14"
type input "3.52"
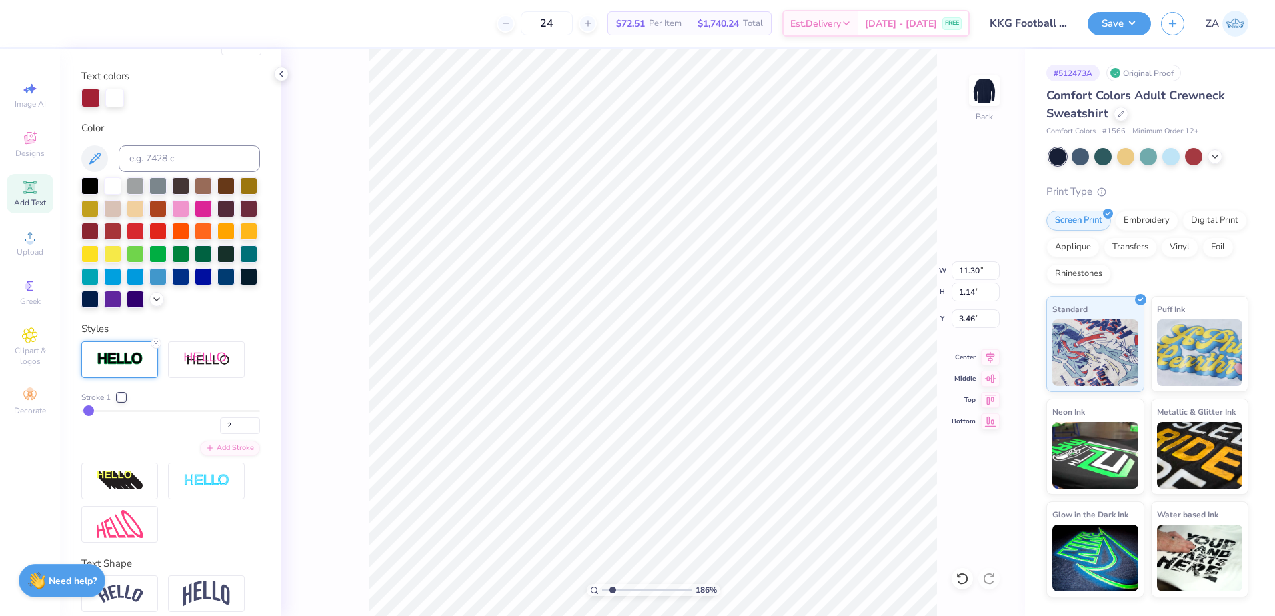
type input "3.46"
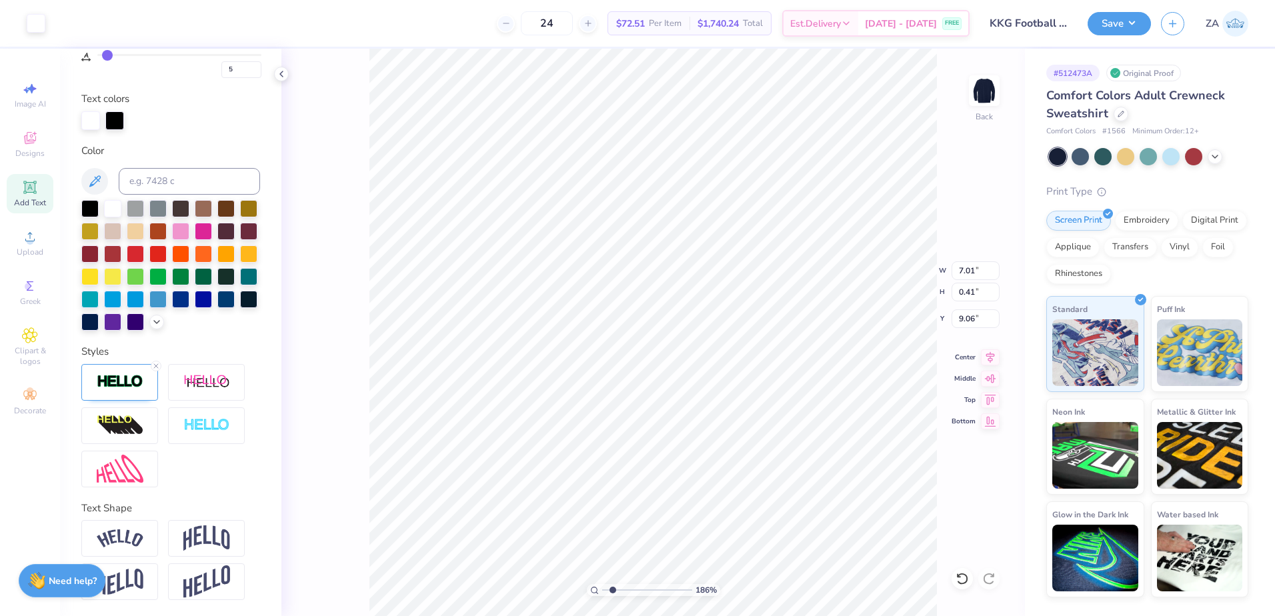
type input "3"
type input "7.03"
type input "0.42"
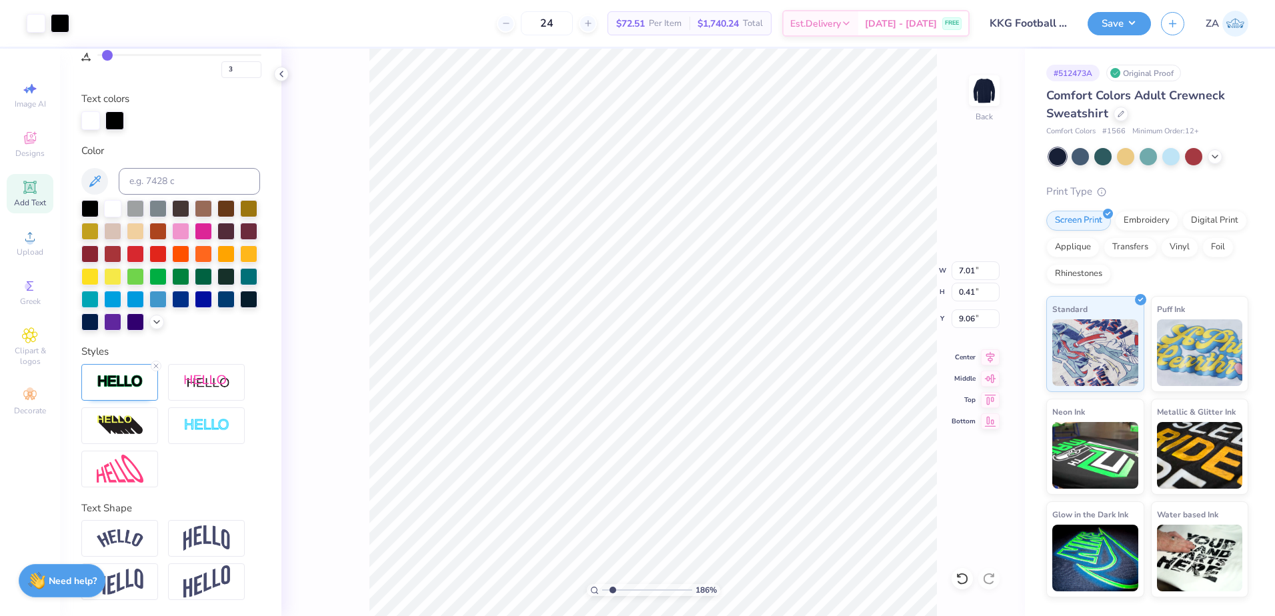
type input "9.05"
click at [156, 364] on icon at bounding box center [156, 366] width 8 height 8
type input "3"
type input "7.01"
type input "0.41"
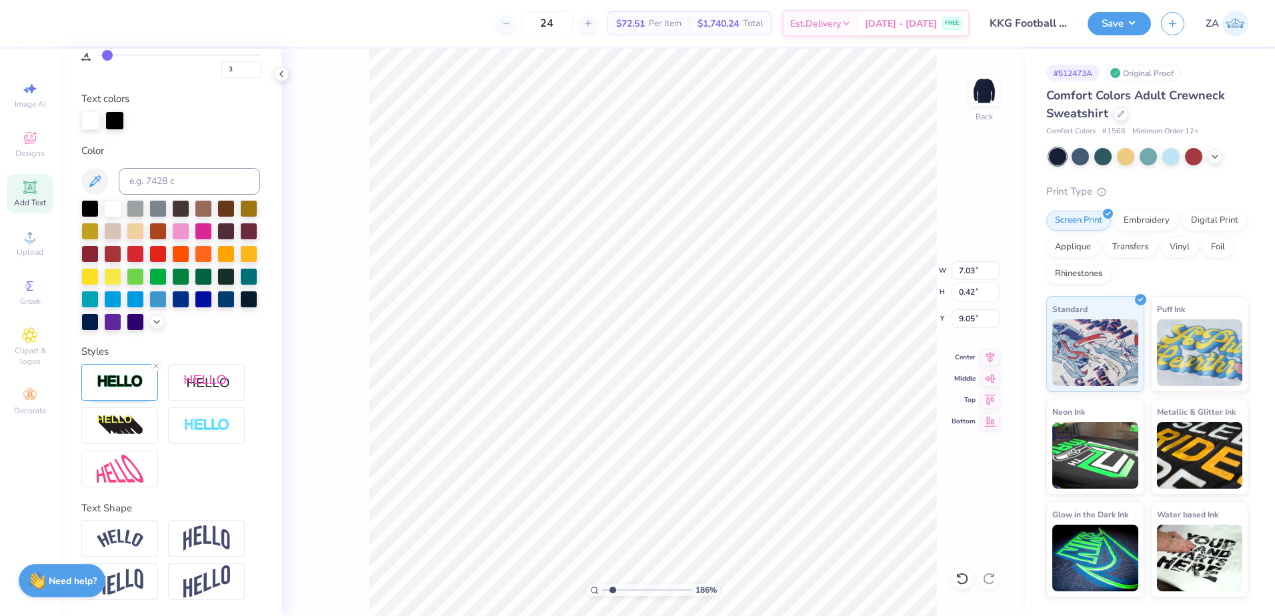
type input "9.06"
click at [133, 387] on img at bounding box center [120, 381] width 47 height 15
type input "3"
type input "7.03"
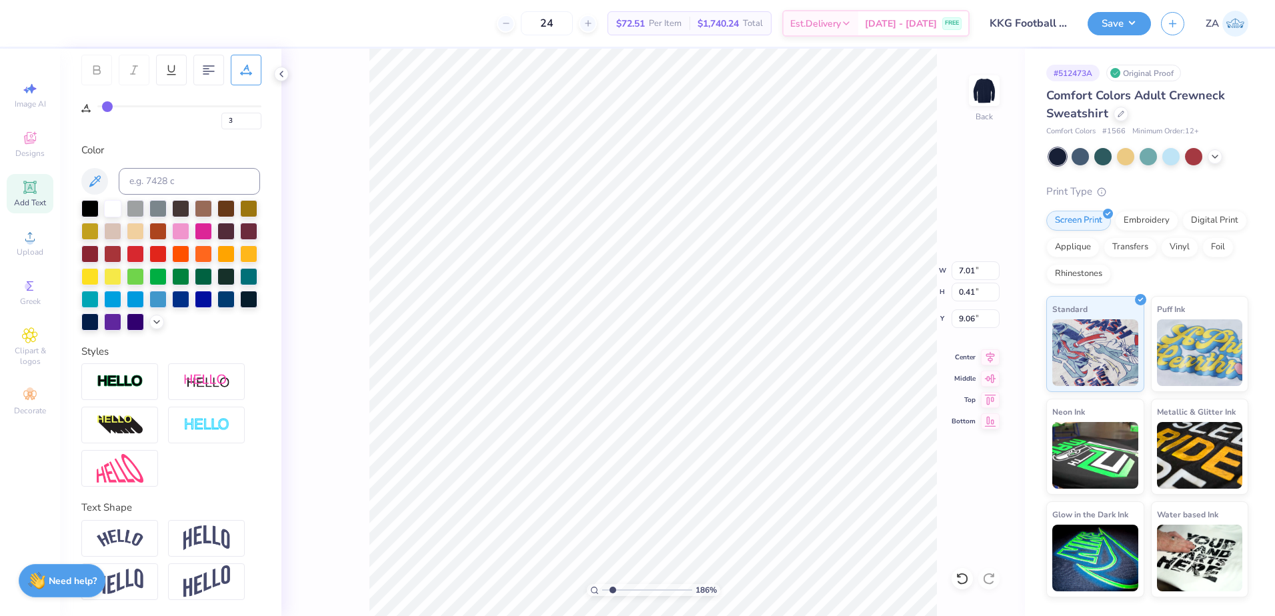
type input "0.42"
type input "9.05"
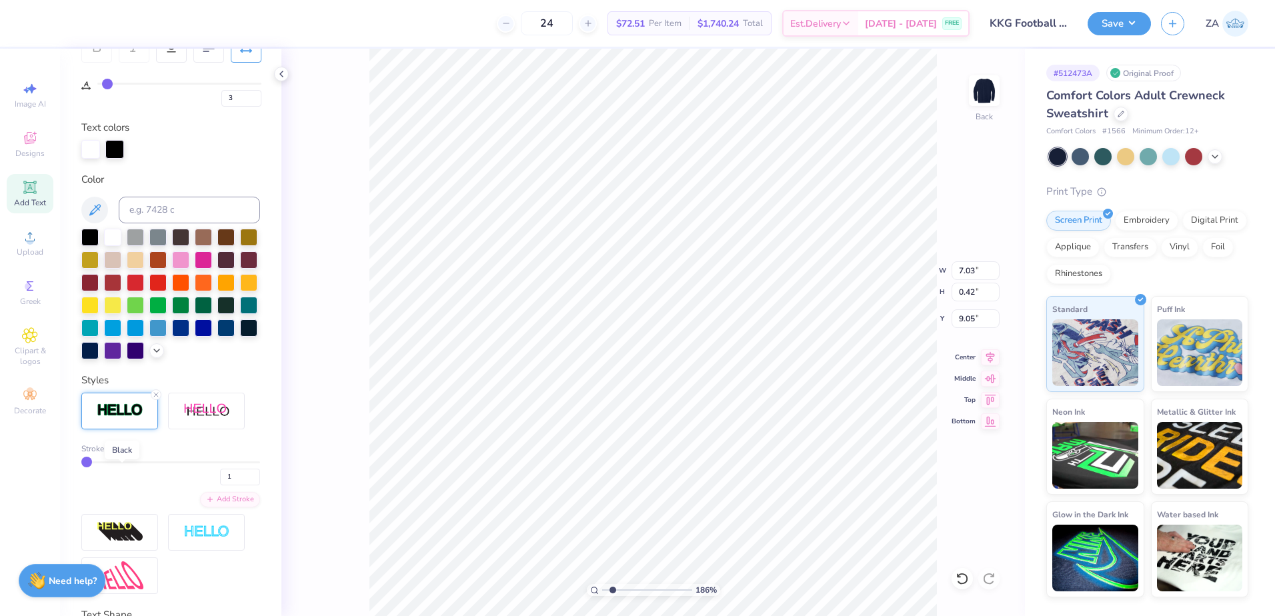
click at [120, 453] on div at bounding box center [121, 449] width 8 height 8
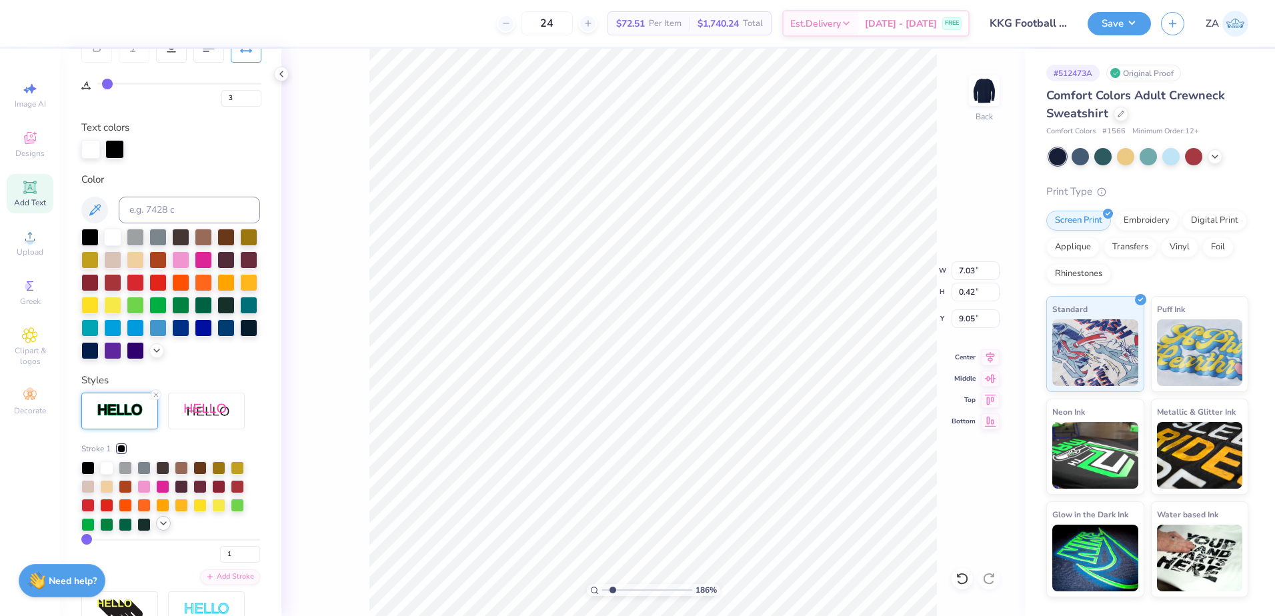
click at [165, 531] on div at bounding box center [163, 523] width 15 height 15
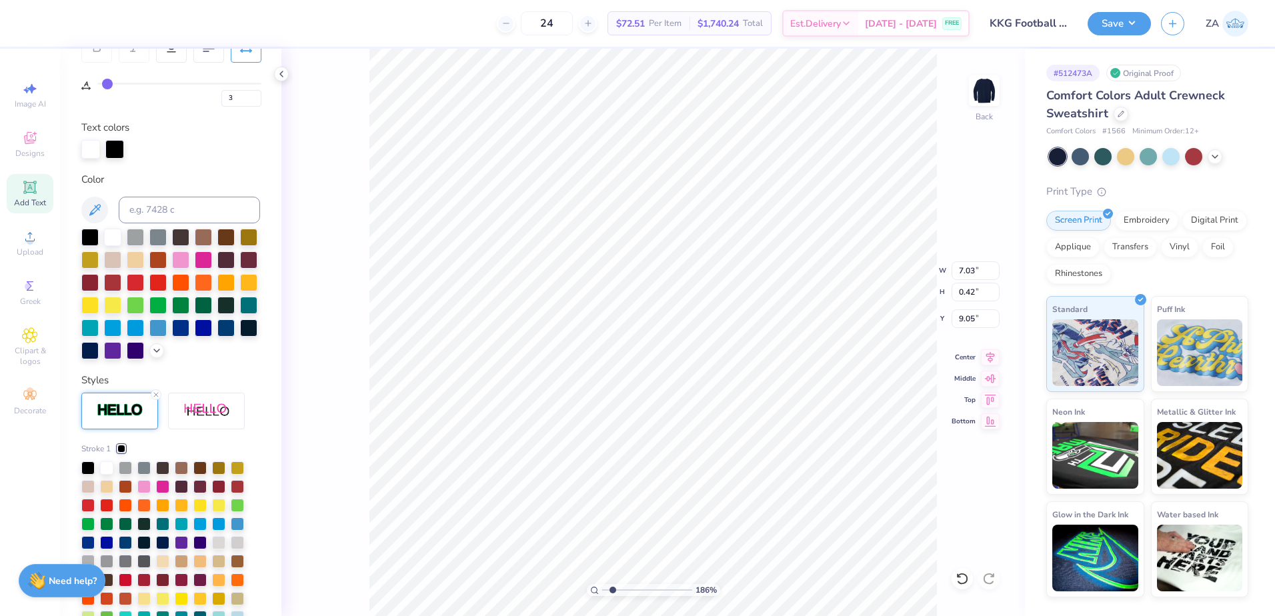
scroll to position [293, 0]
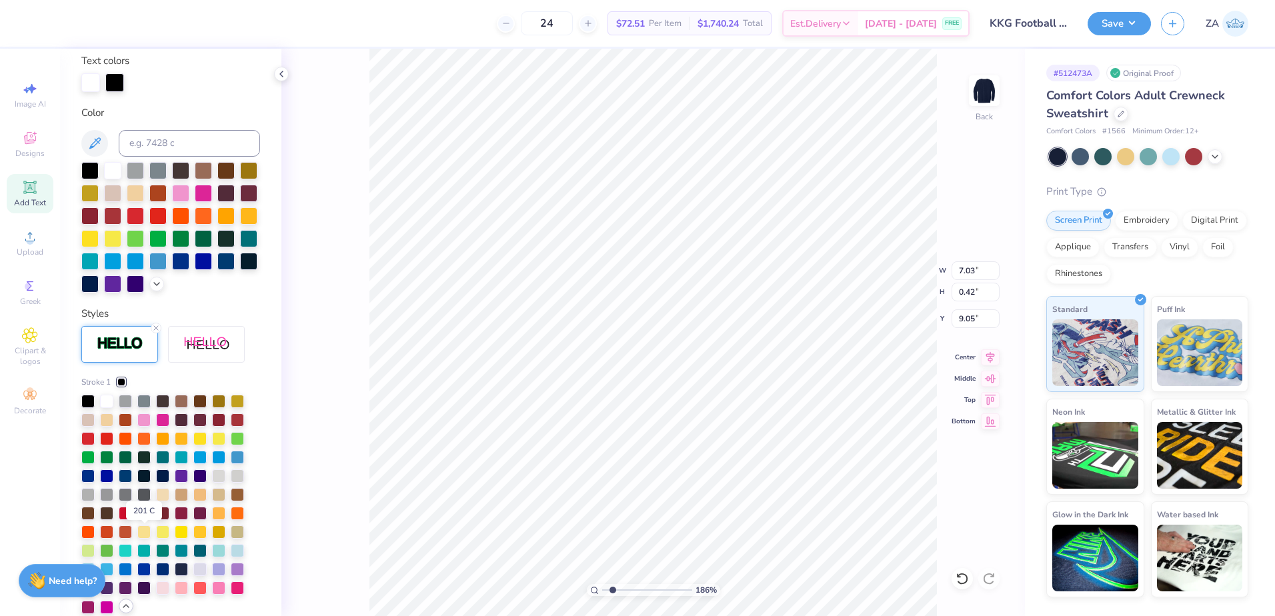
click at [141, 519] on div at bounding box center [143, 512] width 13 height 13
type input "3"
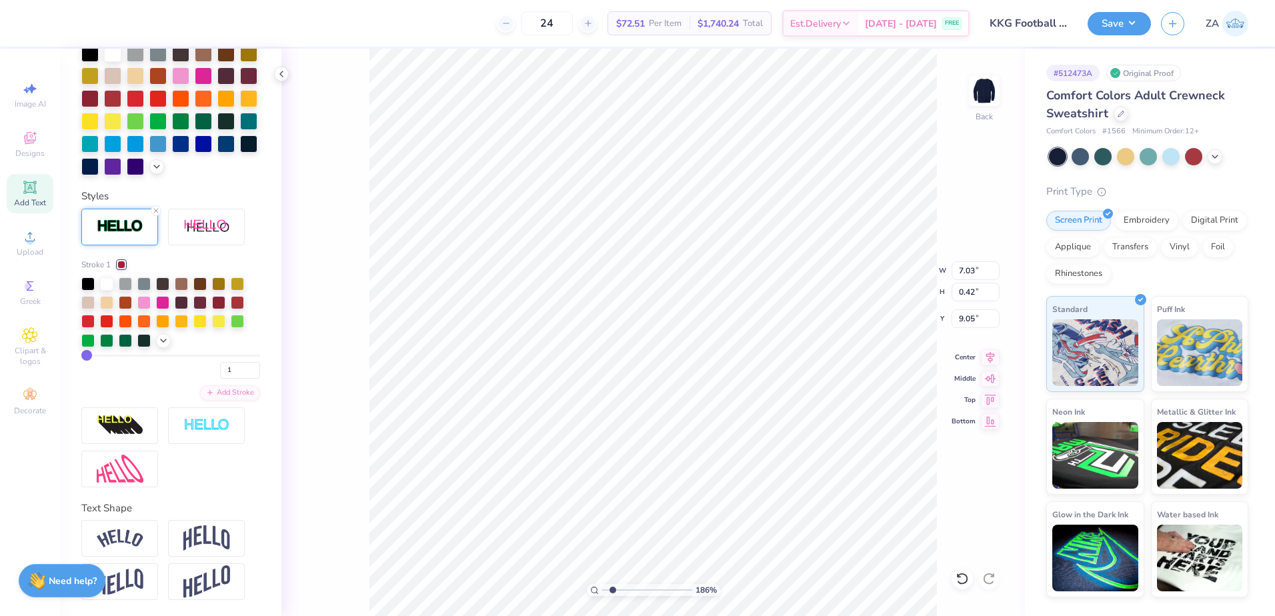
scroll to position [426, 0]
drag, startPoint x: 228, startPoint y: 381, endPoint x: 209, endPoint y: 380, distance: 19.4
click at [209, 379] on div "1" at bounding box center [170, 367] width 179 height 24
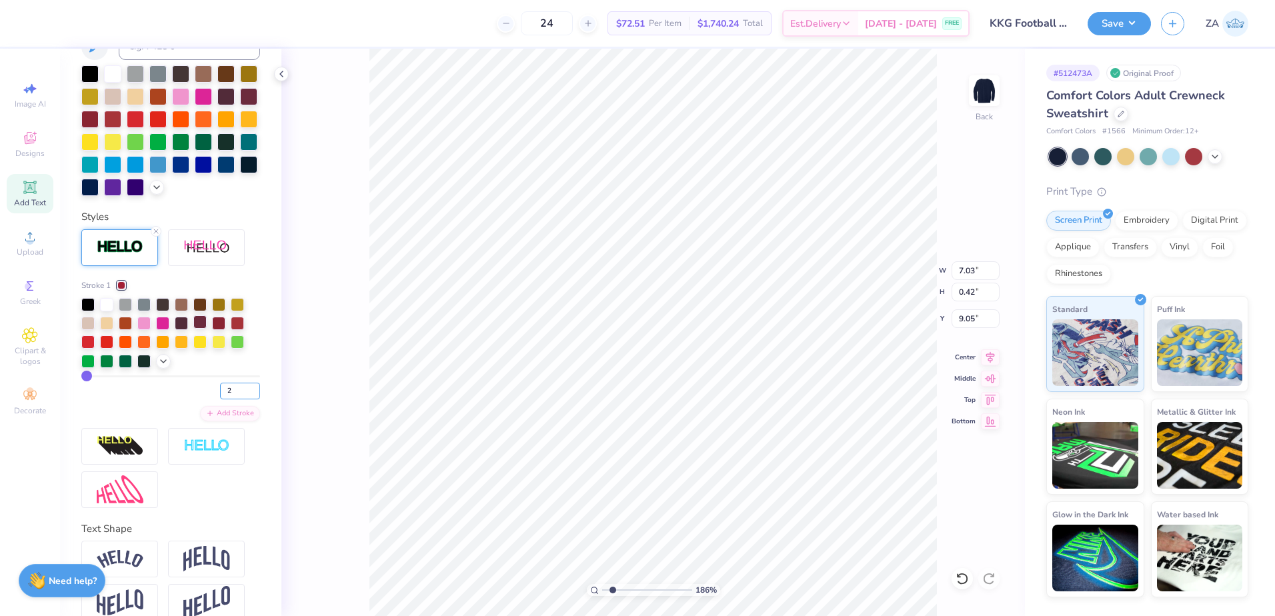
scroll to position [360, 0]
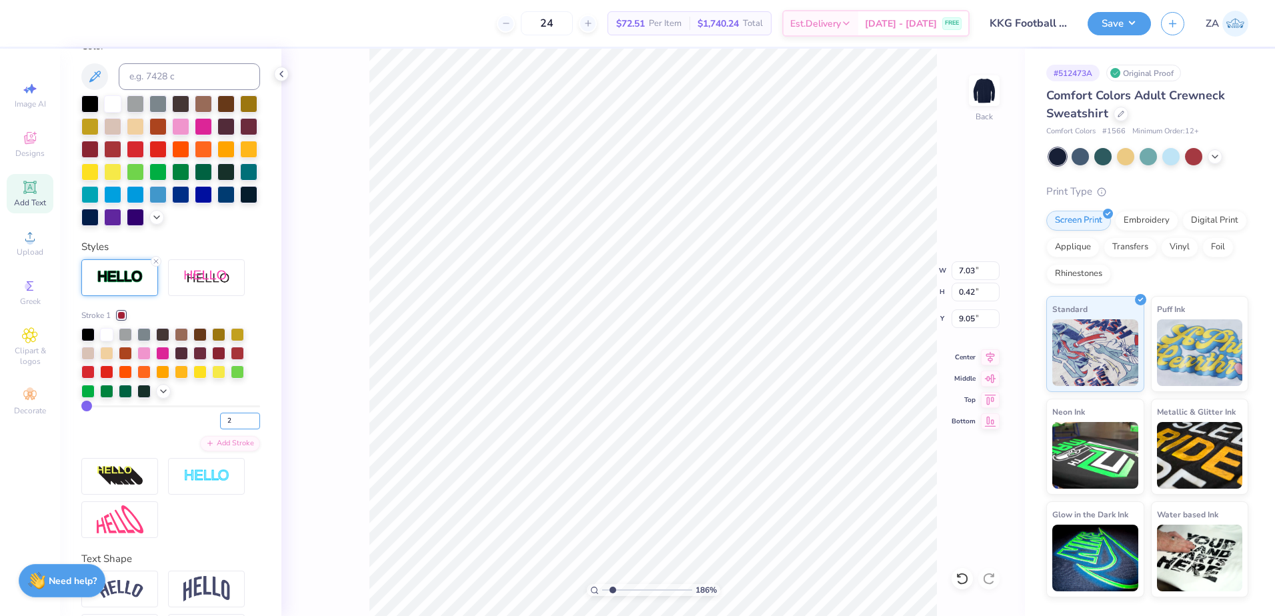
type input "2"
click at [161, 452] on div "Stroke 1 2 Add Stroke" at bounding box center [170, 380] width 179 height 142
type input "3"
type input "7.04"
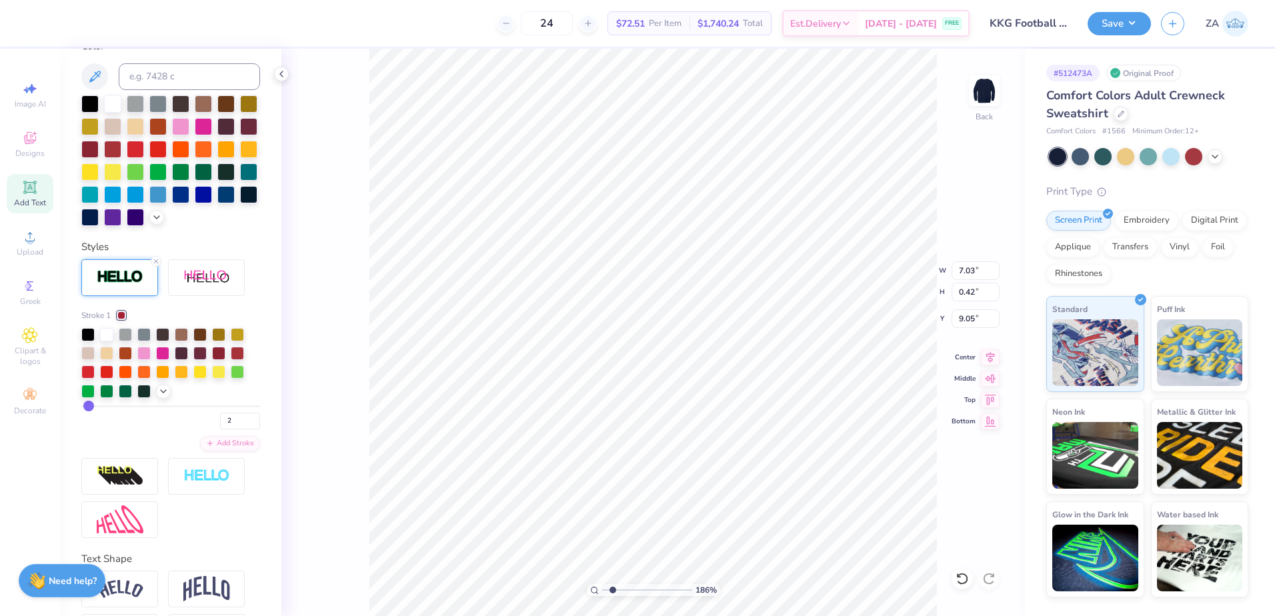
type input "0.43"
type input "3"
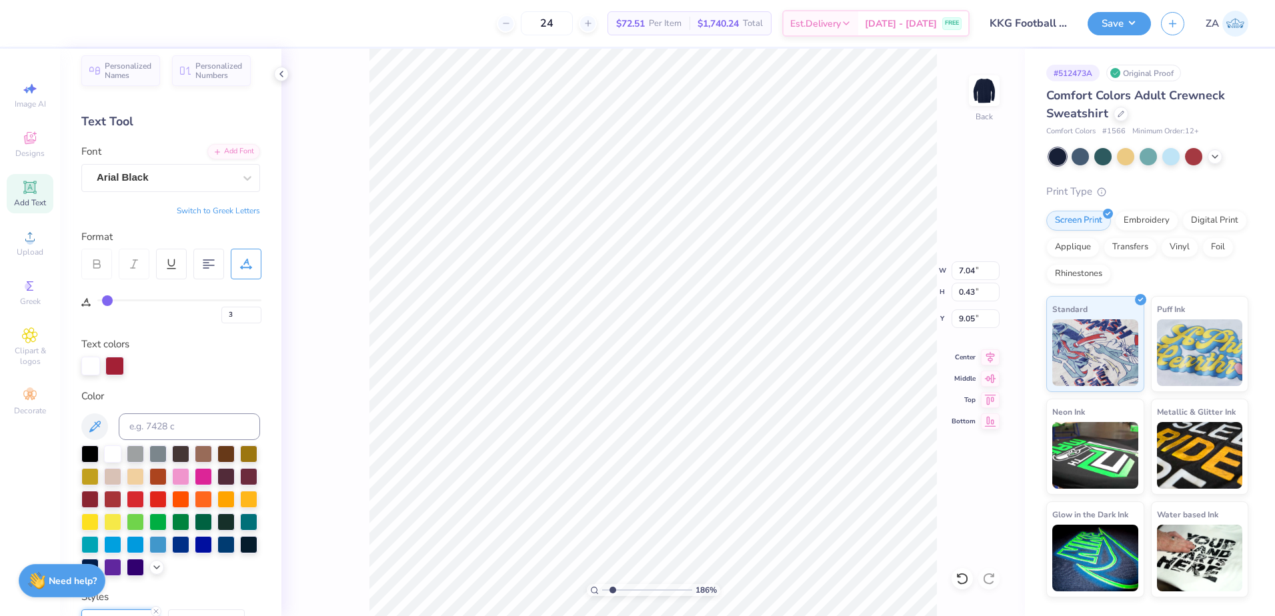
scroll to position [0, 0]
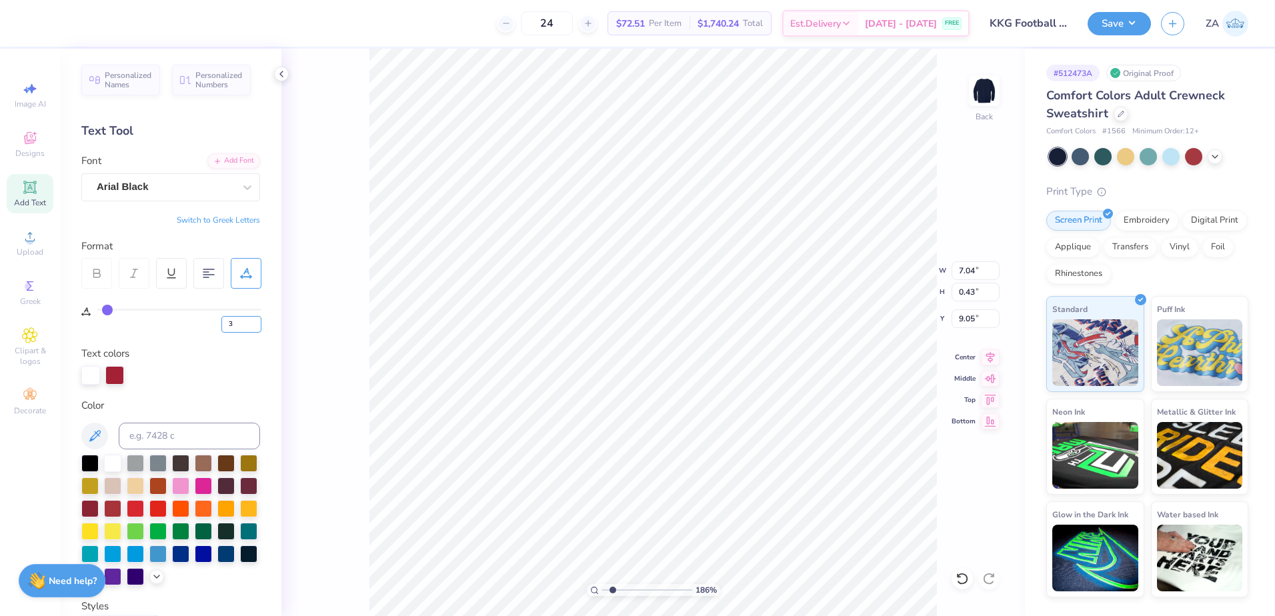
drag, startPoint x: 234, startPoint y: 319, endPoint x: 219, endPoint y: 320, distance: 15.4
click at [219, 320] on div "3" at bounding box center [179, 321] width 164 height 24
type input "5"
type input "7.28"
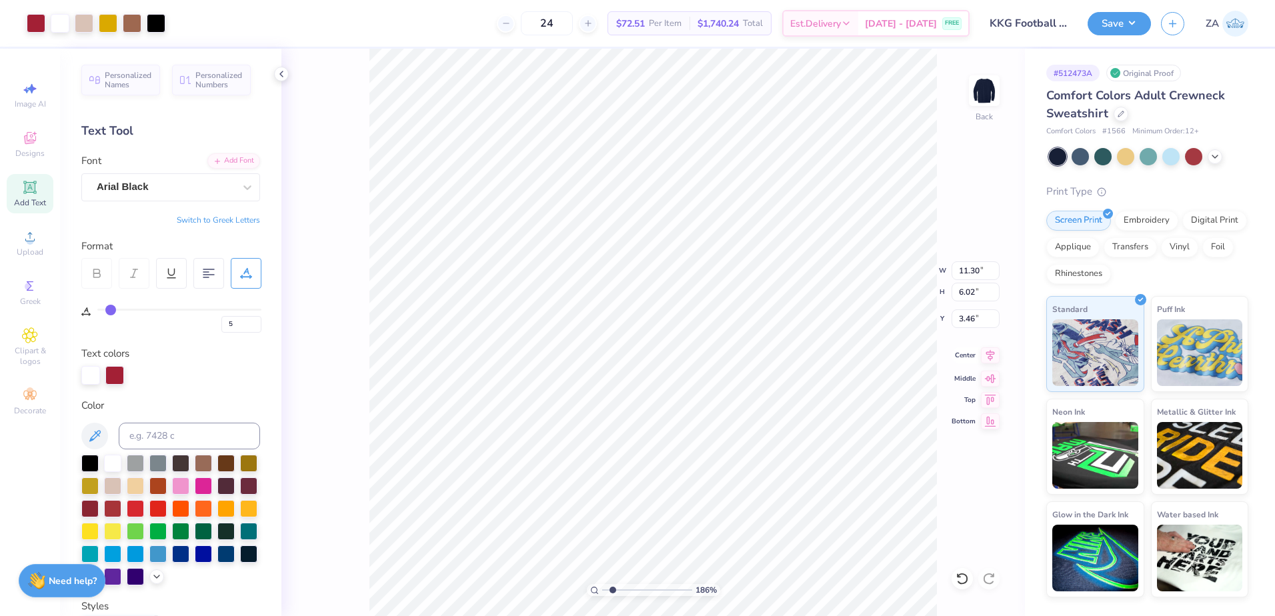
click at [987, 358] on icon at bounding box center [990, 356] width 19 height 16
drag, startPoint x: 612, startPoint y: 590, endPoint x: 602, endPoint y: 590, distance: 9.4
type input "1"
click at [602, 590] on input "range" at bounding box center [647, 590] width 90 height 12
type input "3.42"
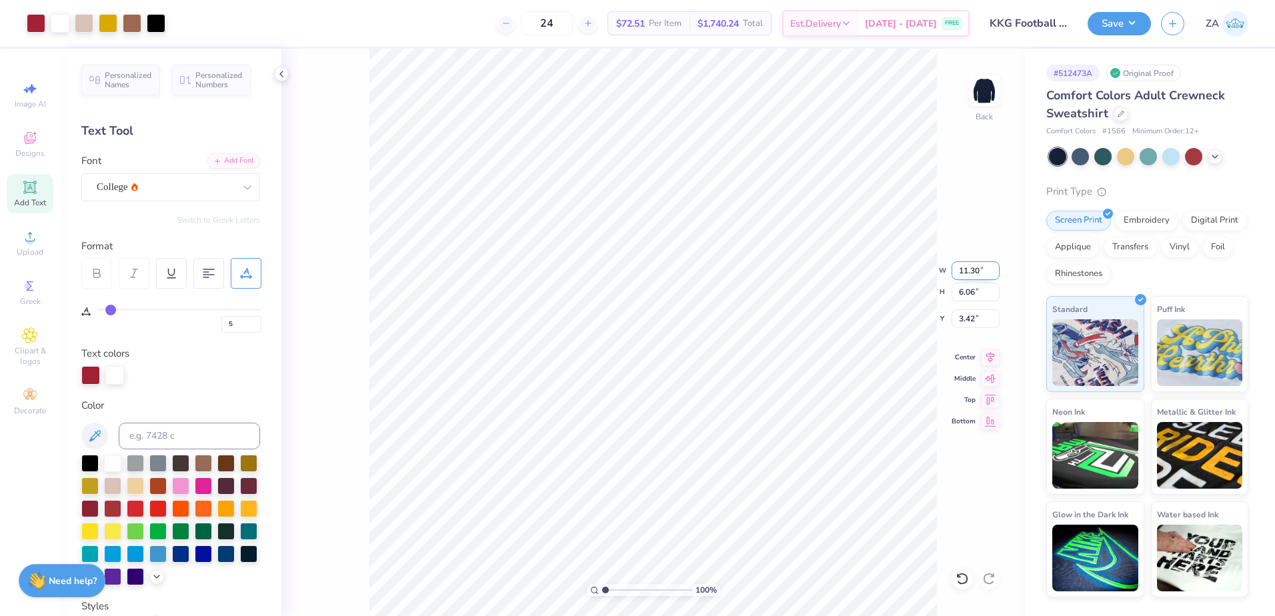
drag, startPoint x: 956, startPoint y: 275, endPoint x: 982, endPoint y: 275, distance: 25.4
click at [982, 275] on input "11.30" at bounding box center [976, 270] width 48 height 19
type input "12.00"
type input "6.43"
drag, startPoint x: 957, startPoint y: 324, endPoint x: 979, endPoint y: 324, distance: 21.3
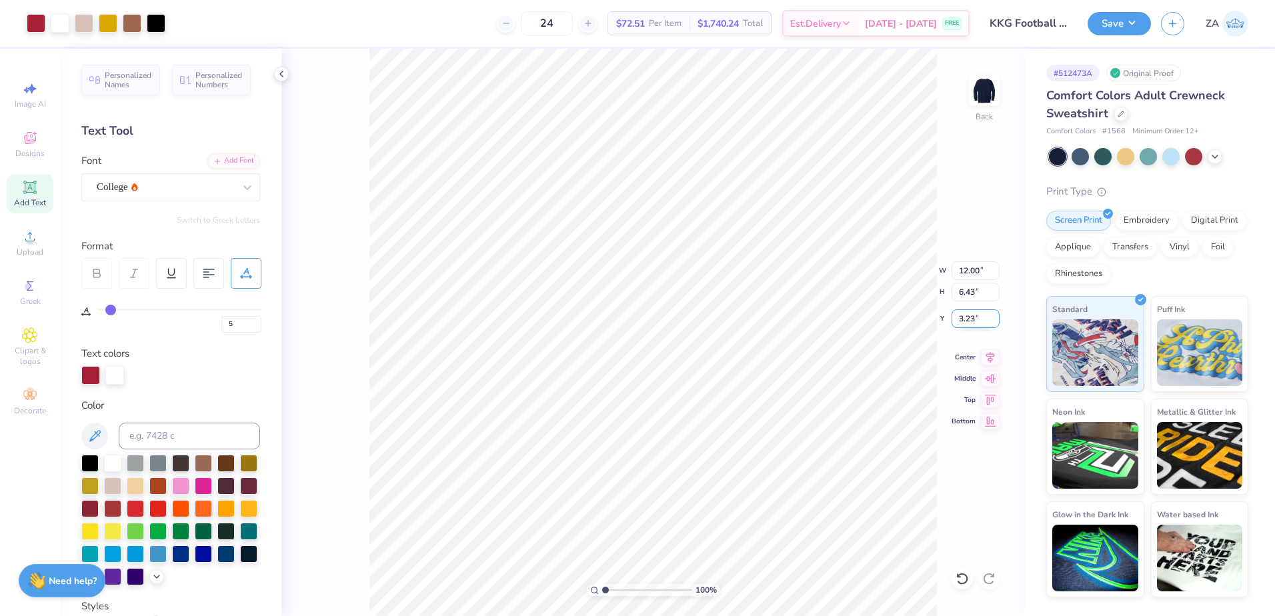
click at [979, 324] on input "3.23" at bounding box center [976, 318] width 48 height 19
type input "3.00"
click at [1112, 25] on button "Save" at bounding box center [1119, 21] width 63 height 23
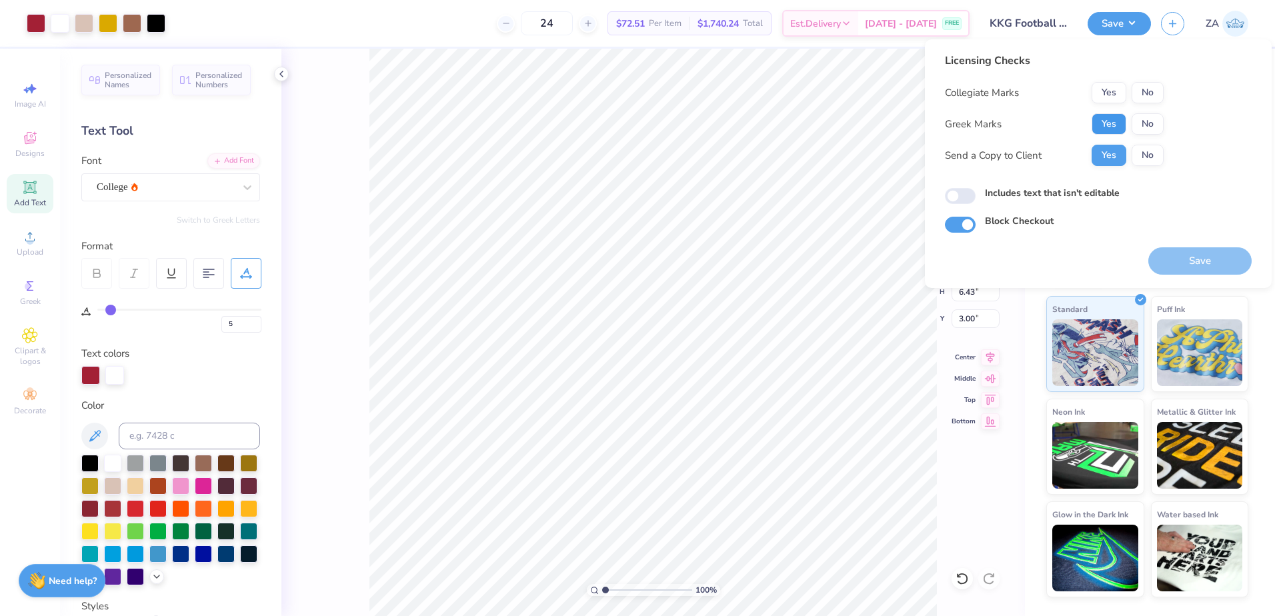
click at [1110, 122] on button "Yes" at bounding box center [1109, 123] width 35 height 21
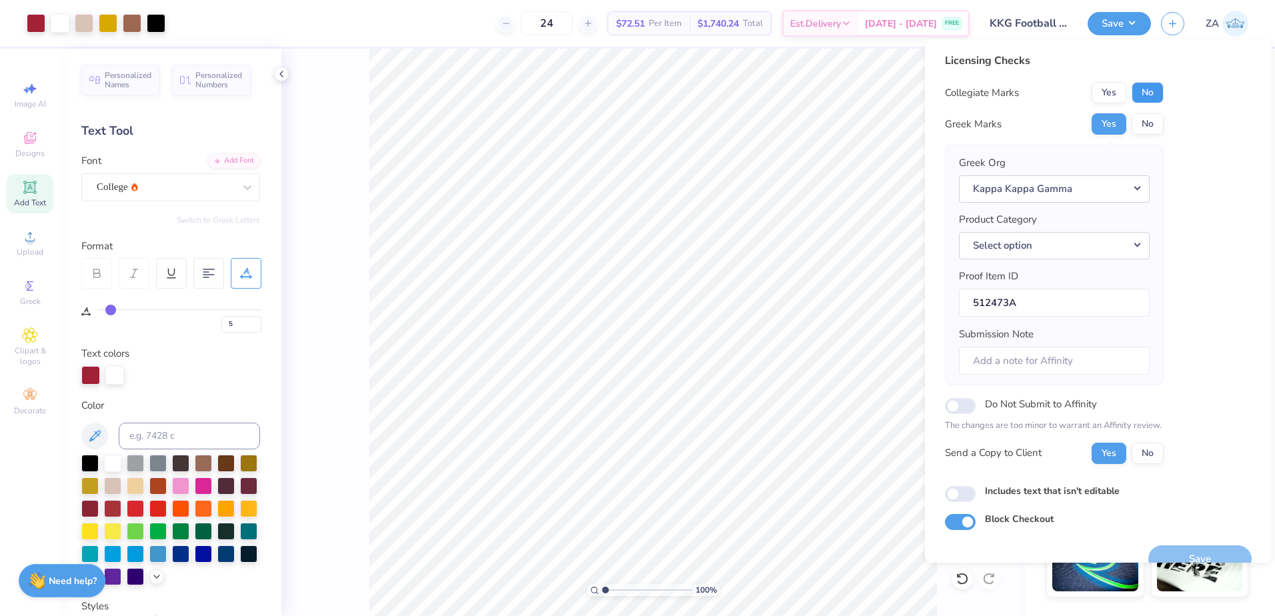
click at [1144, 102] on button "No" at bounding box center [1148, 92] width 32 height 21
click at [1172, 553] on button "Save" at bounding box center [1200, 559] width 103 height 27
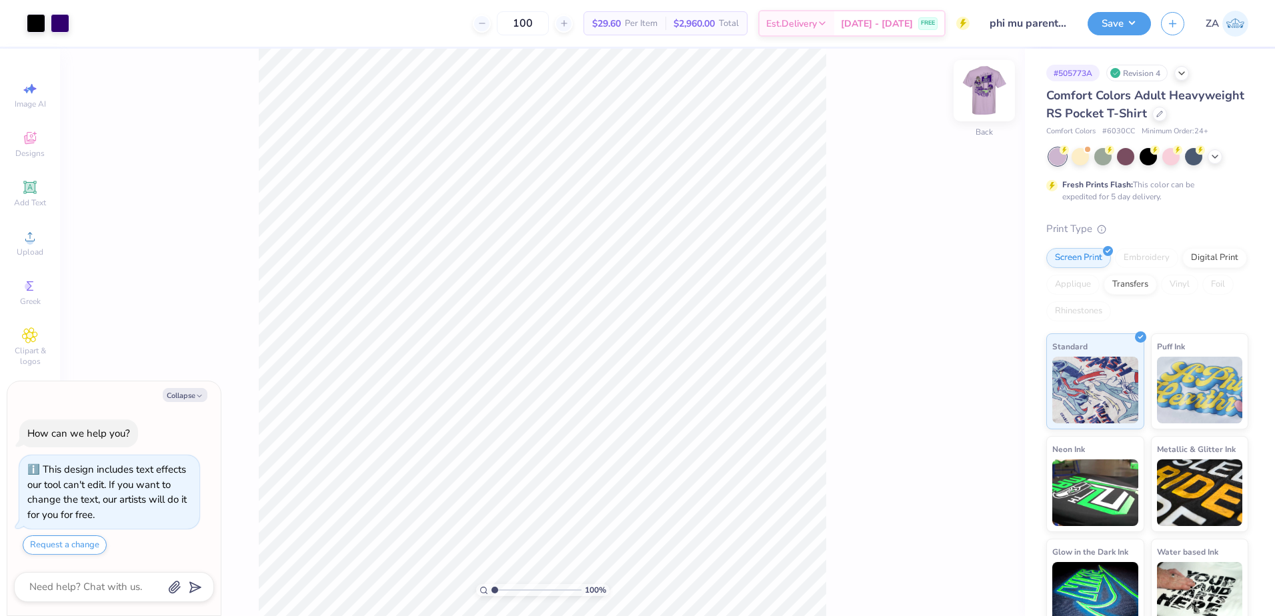
click at [981, 99] on img at bounding box center [984, 90] width 53 height 53
click at [51, 251] on div "Upload" at bounding box center [30, 242] width 47 height 39
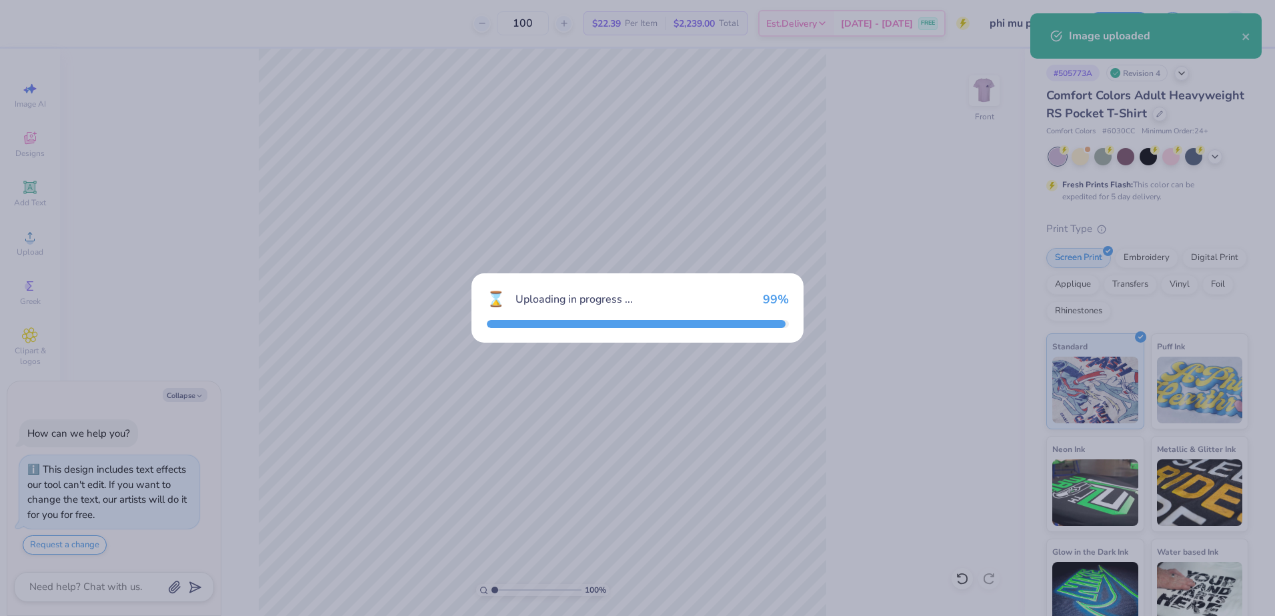
type textarea "x"
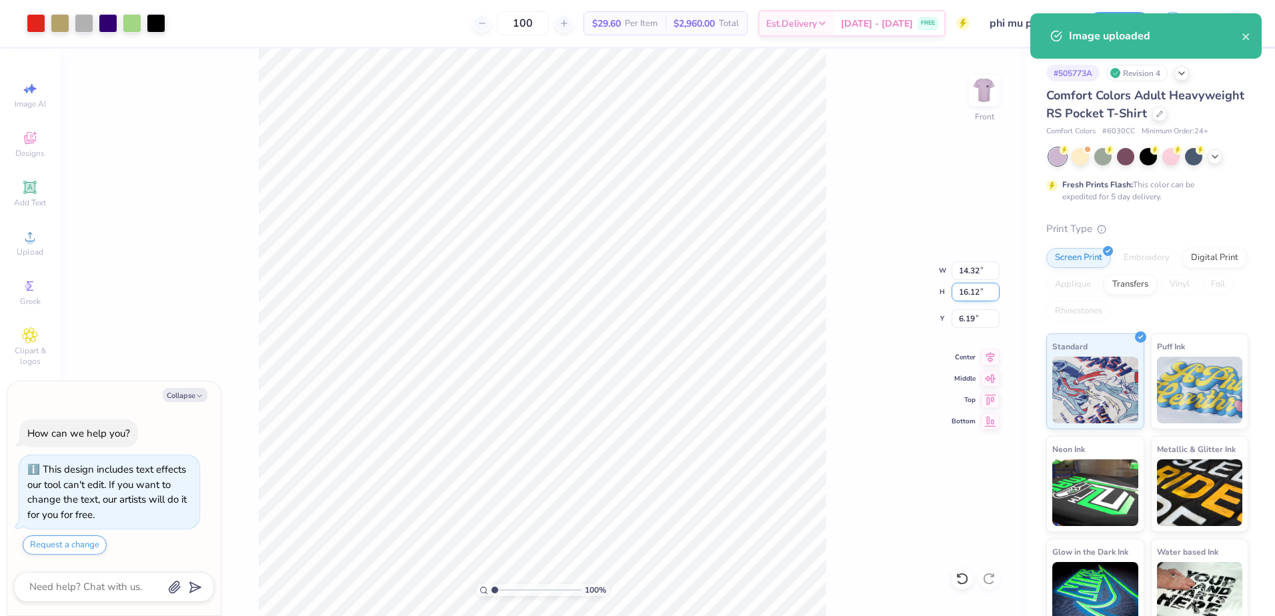
drag, startPoint x: 959, startPoint y: 296, endPoint x: 985, endPoint y: 294, distance: 26.1
click at [985, 294] on input "16.12" at bounding box center [976, 292] width 48 height 19
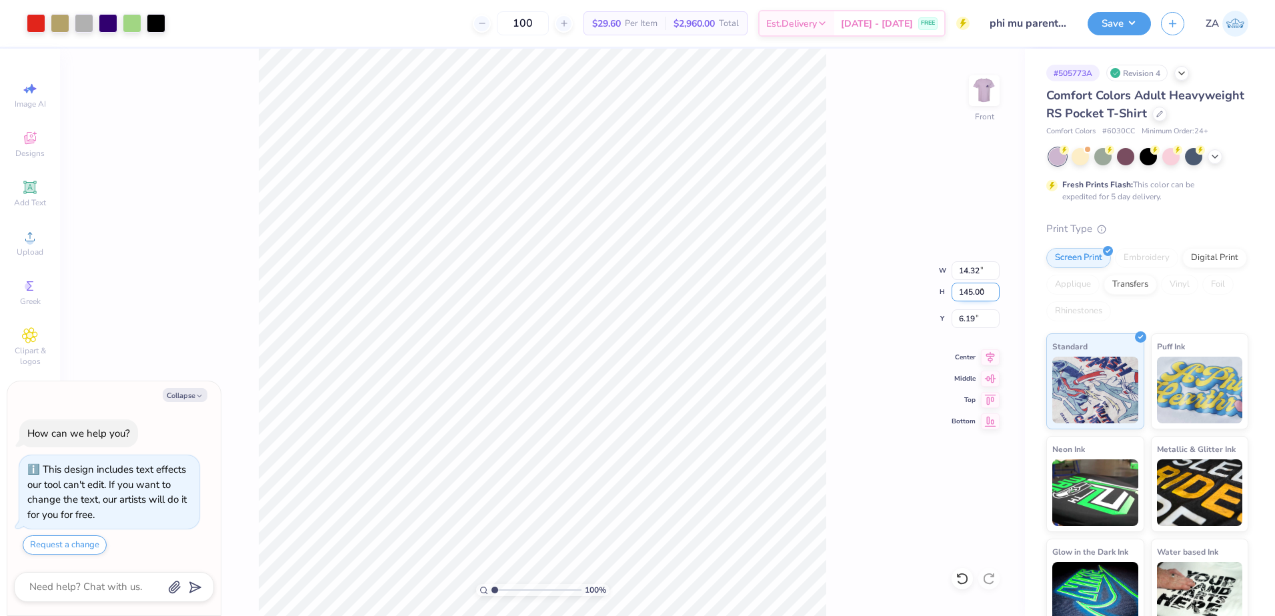
type input "145.00"
type textarea "x"
type input "14.39"
type input "16.20"
type input "6.15"
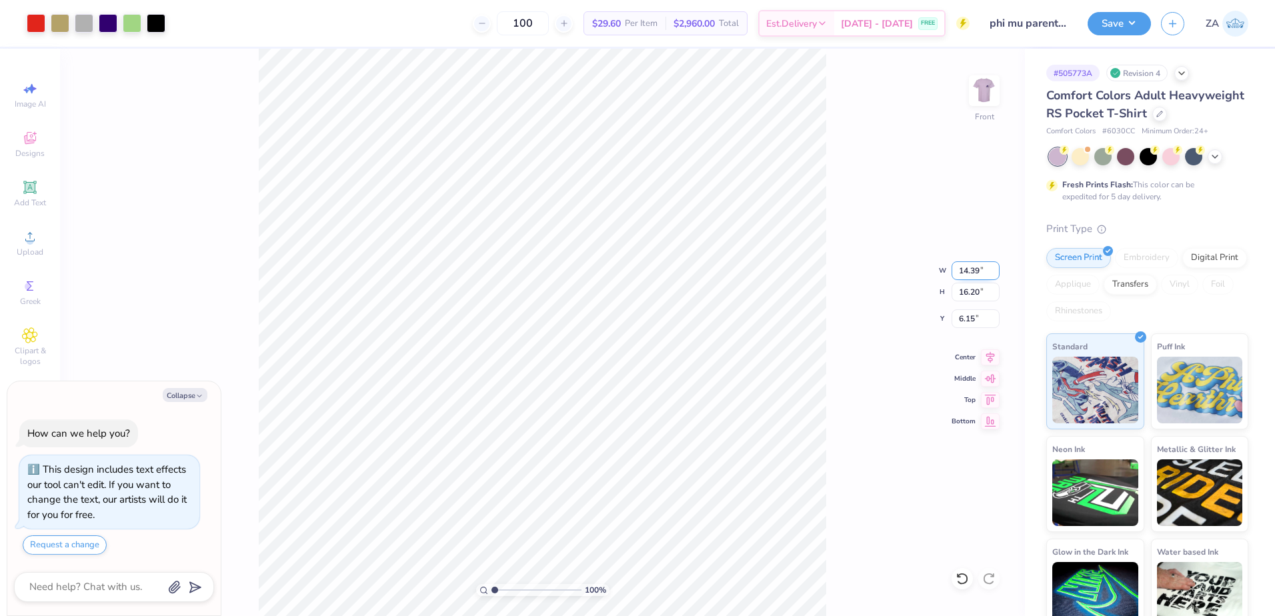
drag, startPoint x: 969, startPoint y: 273, endPoint x: 977, endPoint y: 270, distance: 8.4
click at [977, 271] on input "14.39" at bounding box center [976, 270] width 48 height 19
type input "9"
click at [981, 267] on input "9" at bounding box center [976, 270] width 48 height 19
type input "12.50"
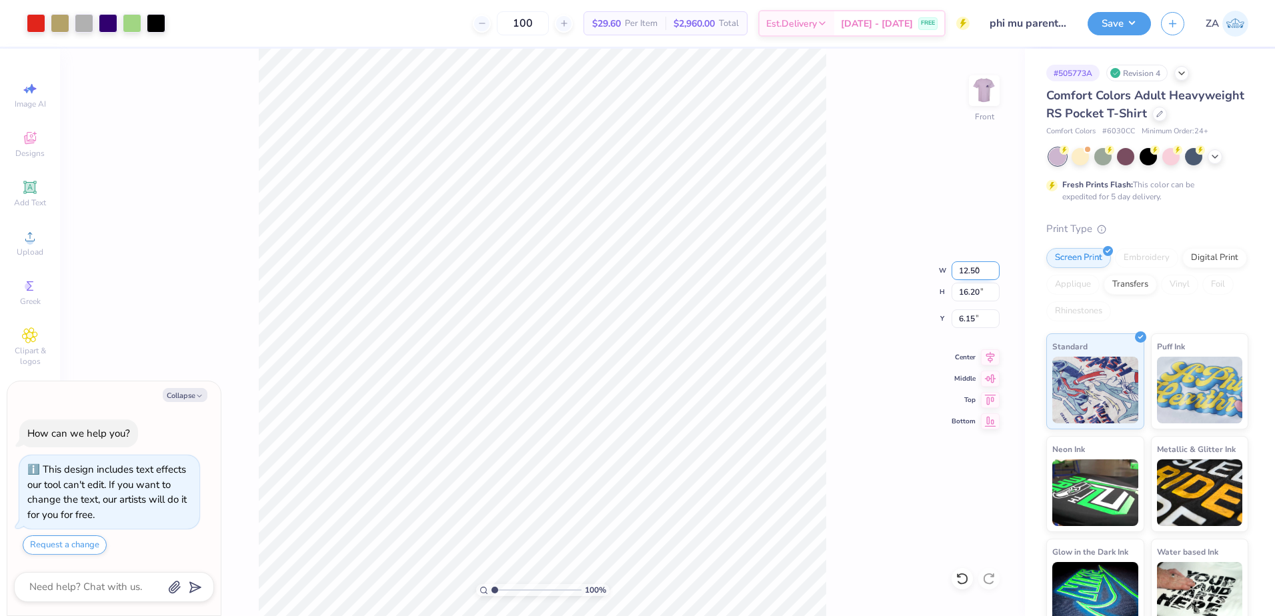
type textarea "x"
type input "14.07"
type input "7.21"
type textarea "x"
drag, startPoint x: 971, startPoint y: 320, endPoint x: 954, endPoint y: 321, distance: 16.7
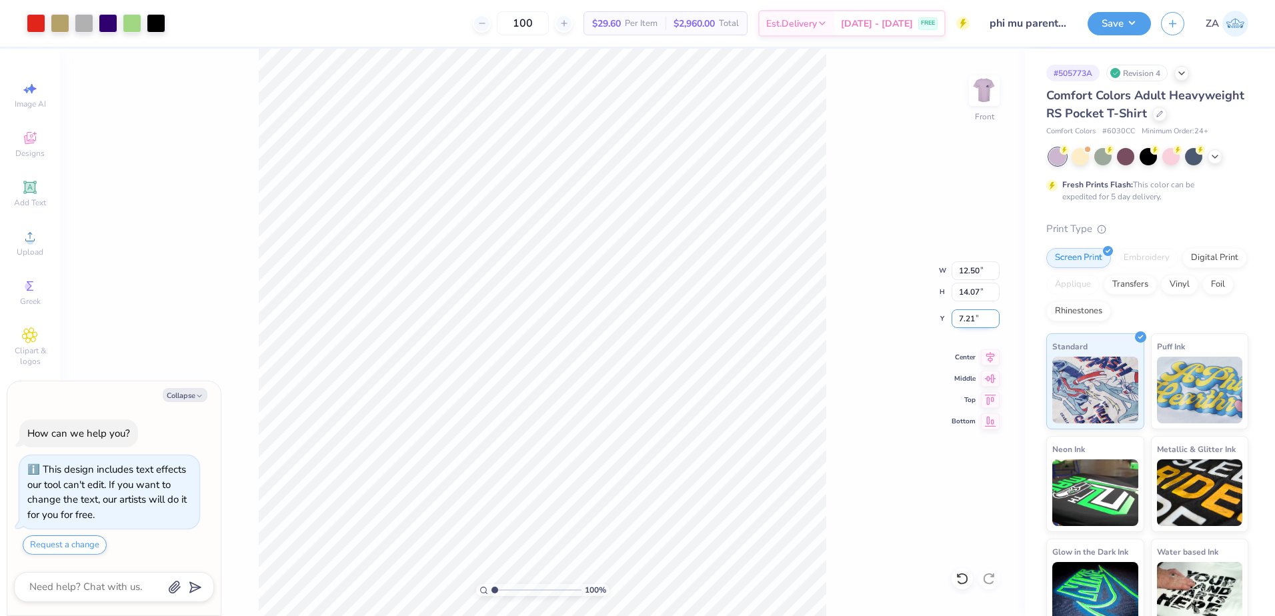
click at [954, 321] on input "7.21" at bounding box center [976, 318] width 48 height 19
type input "3.00"
click at [1125, 26] on button "Save" at bounding box center [1119, 21] width 63 height 23
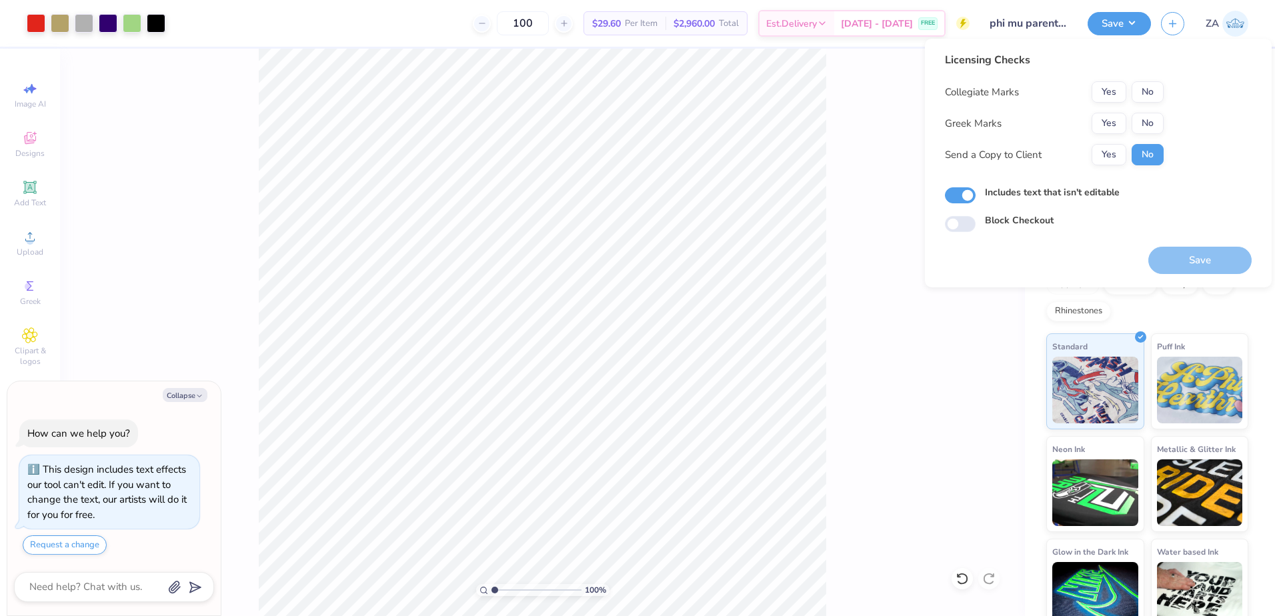
click at [1115, 134] on div "Collegiate Marks Yes No Greek Marks Yes No Send a Copy to Client Yes No" at bounding box center [1054, 123] width 219 height 84
click at [1117, 99] on button "Yes" at bounding box center [1109, 91] width 35 height 21
click at [1109, 123] on button "Yes" at bounding box center [1109, 123] width 35 height 21
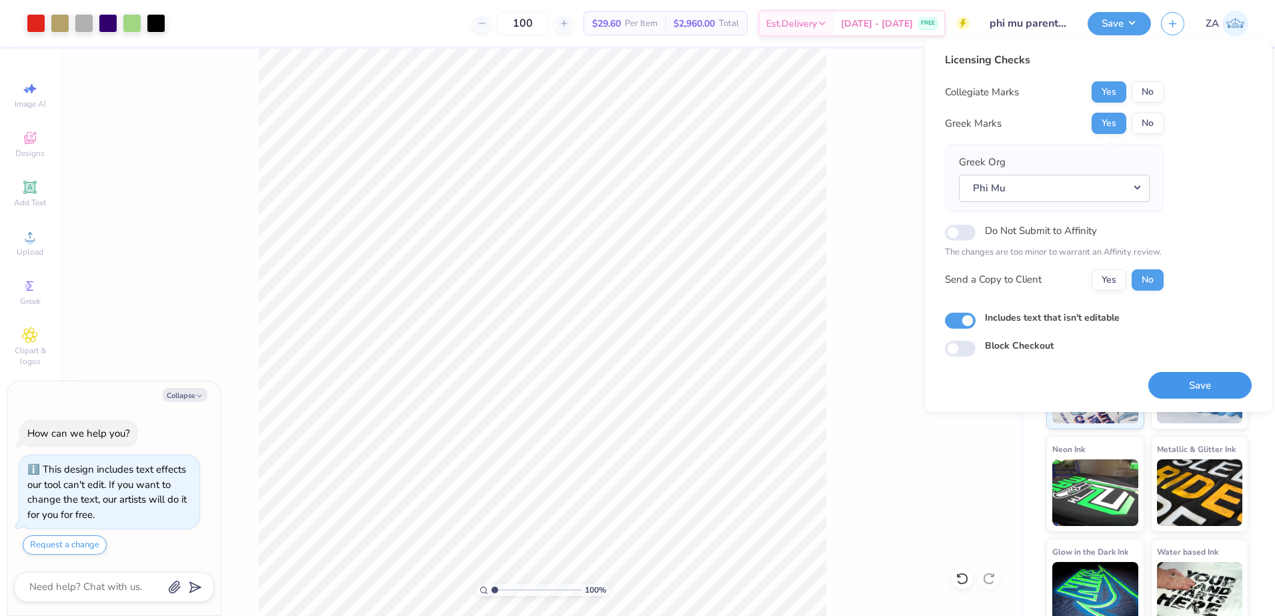
click at [1176, 380] on button "Save" at bounding box center [1200, 385] width 103 height 27
type textarea "x"
